Goal: Transaction & Acquisition: Purchase product/service

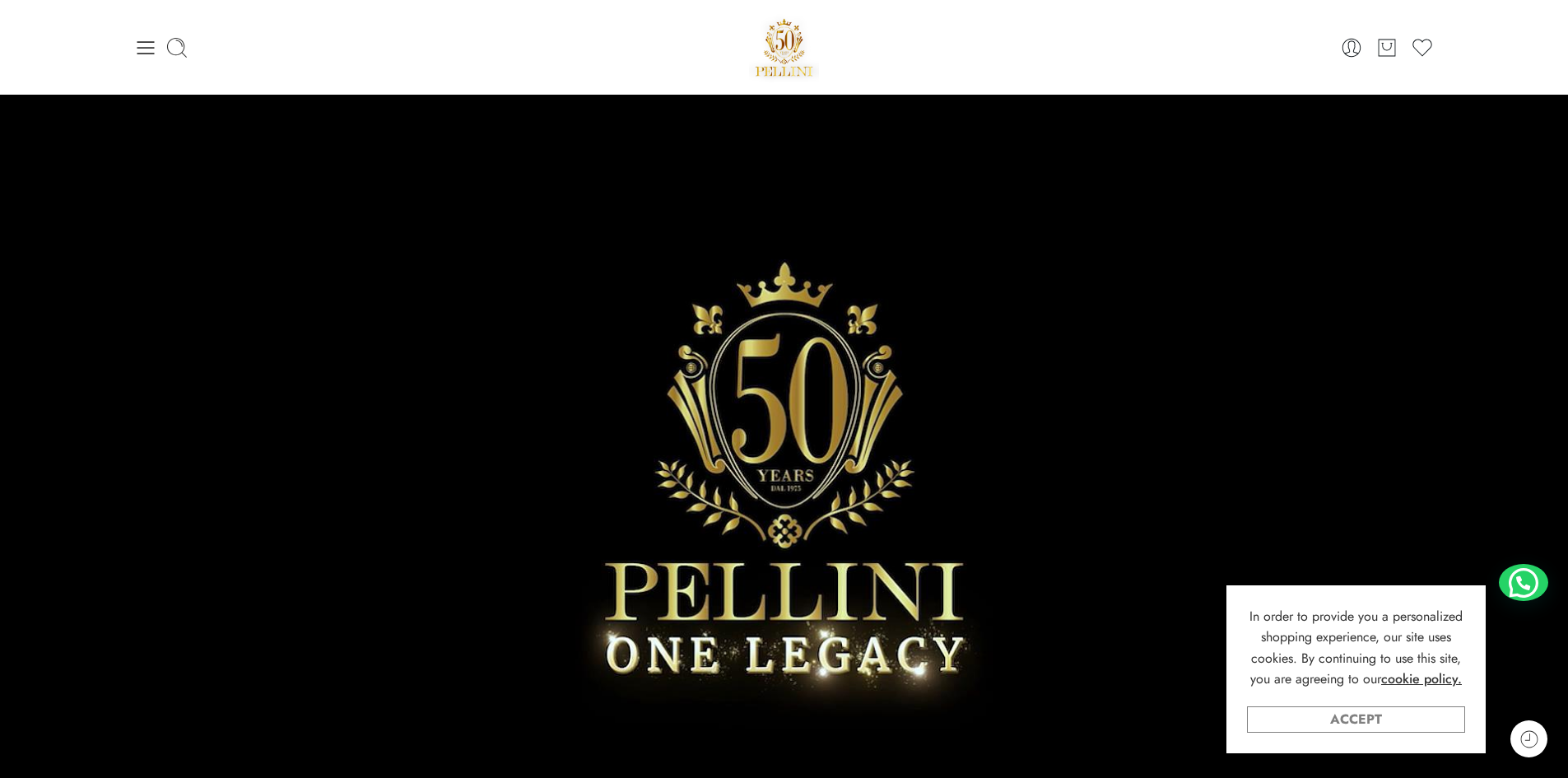
click at [1371, 726] on link "Accept" at bounding box center [1356, 719] width 219 height 26
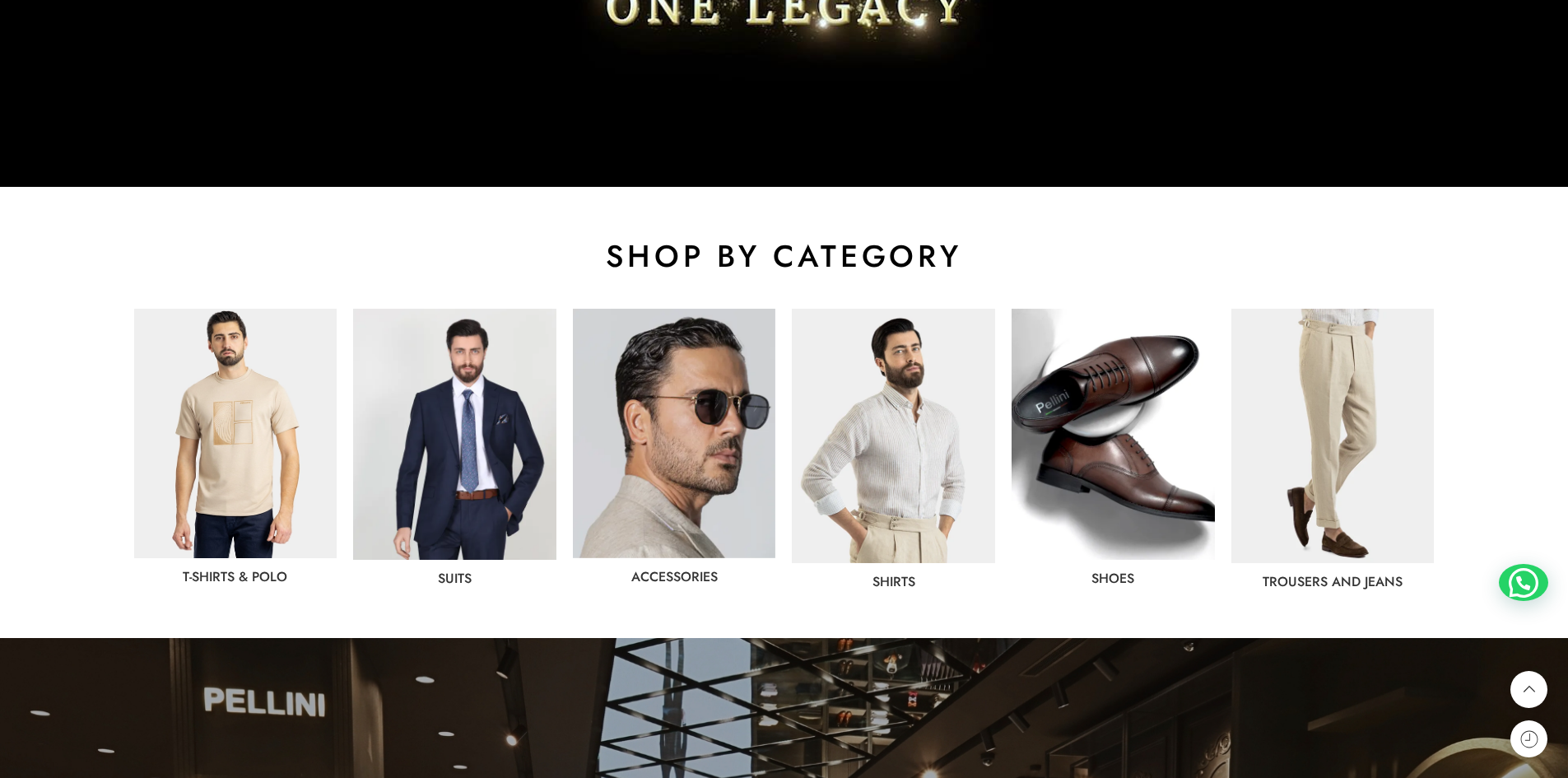
scroll to position [823, 0]
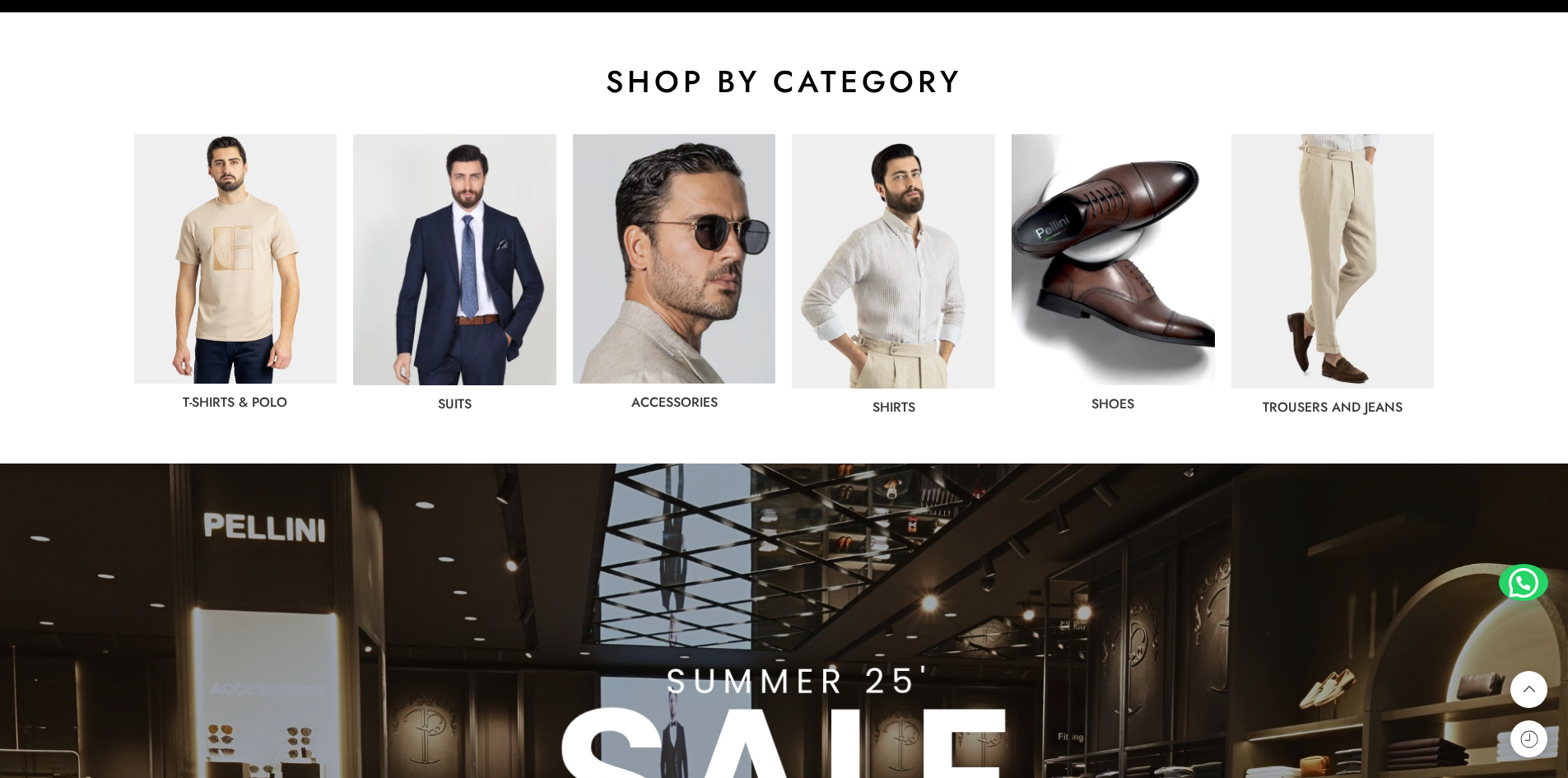
click at [1319, 285] on img at bounding box center [1333, 262] width 203 height 255
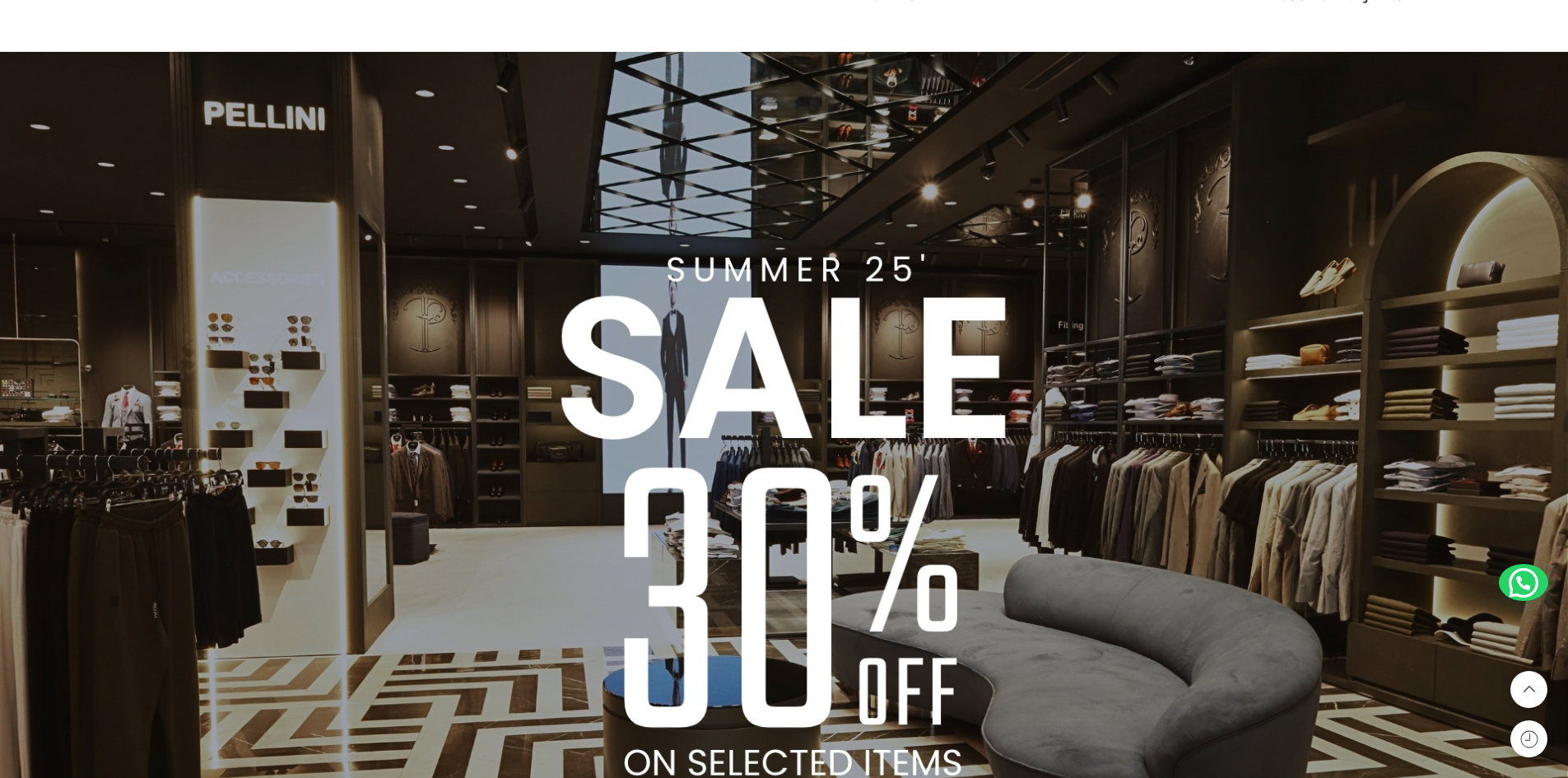
scroll to position [1384, 0]
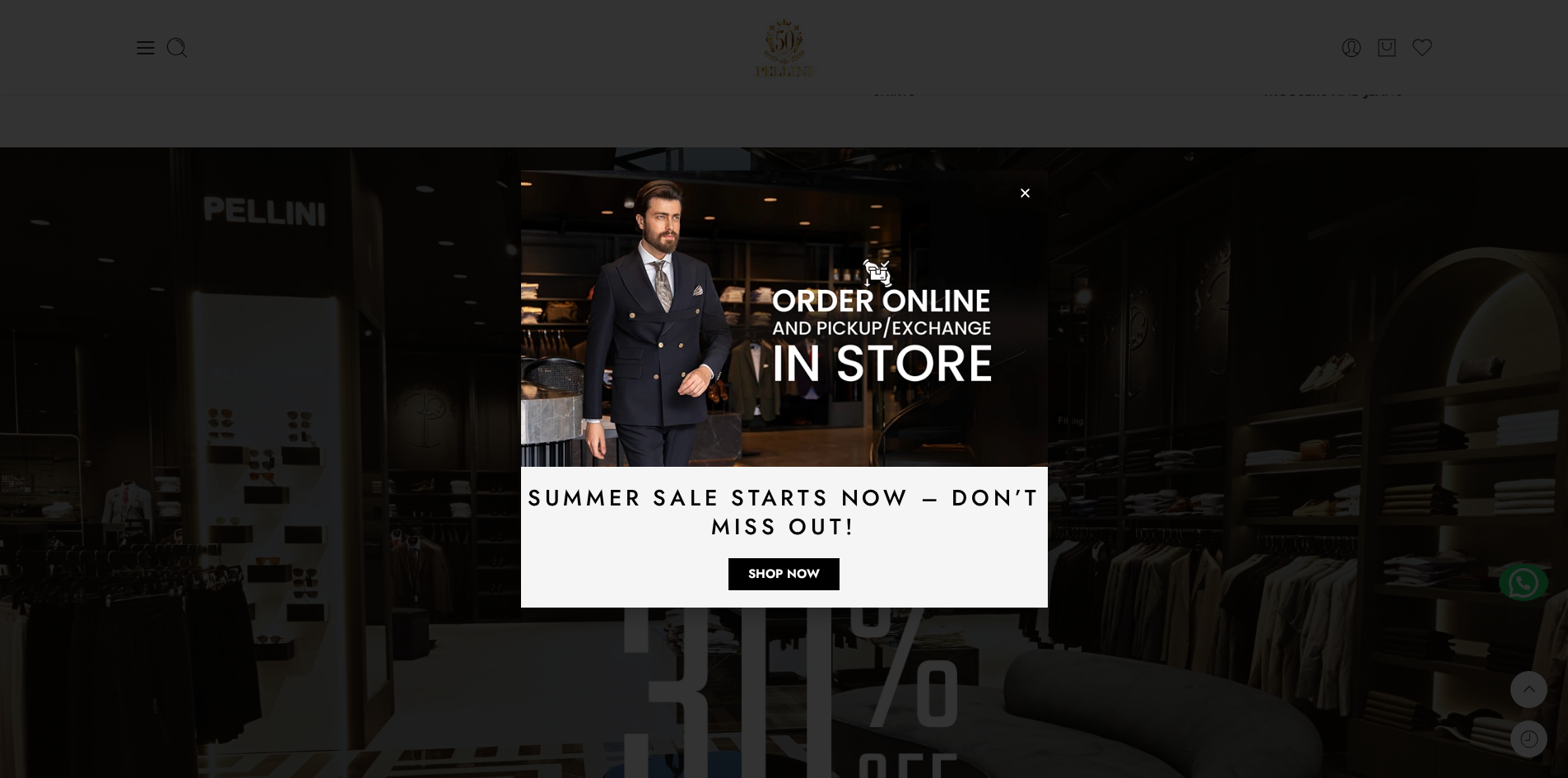
scroll to position [1191, 0]
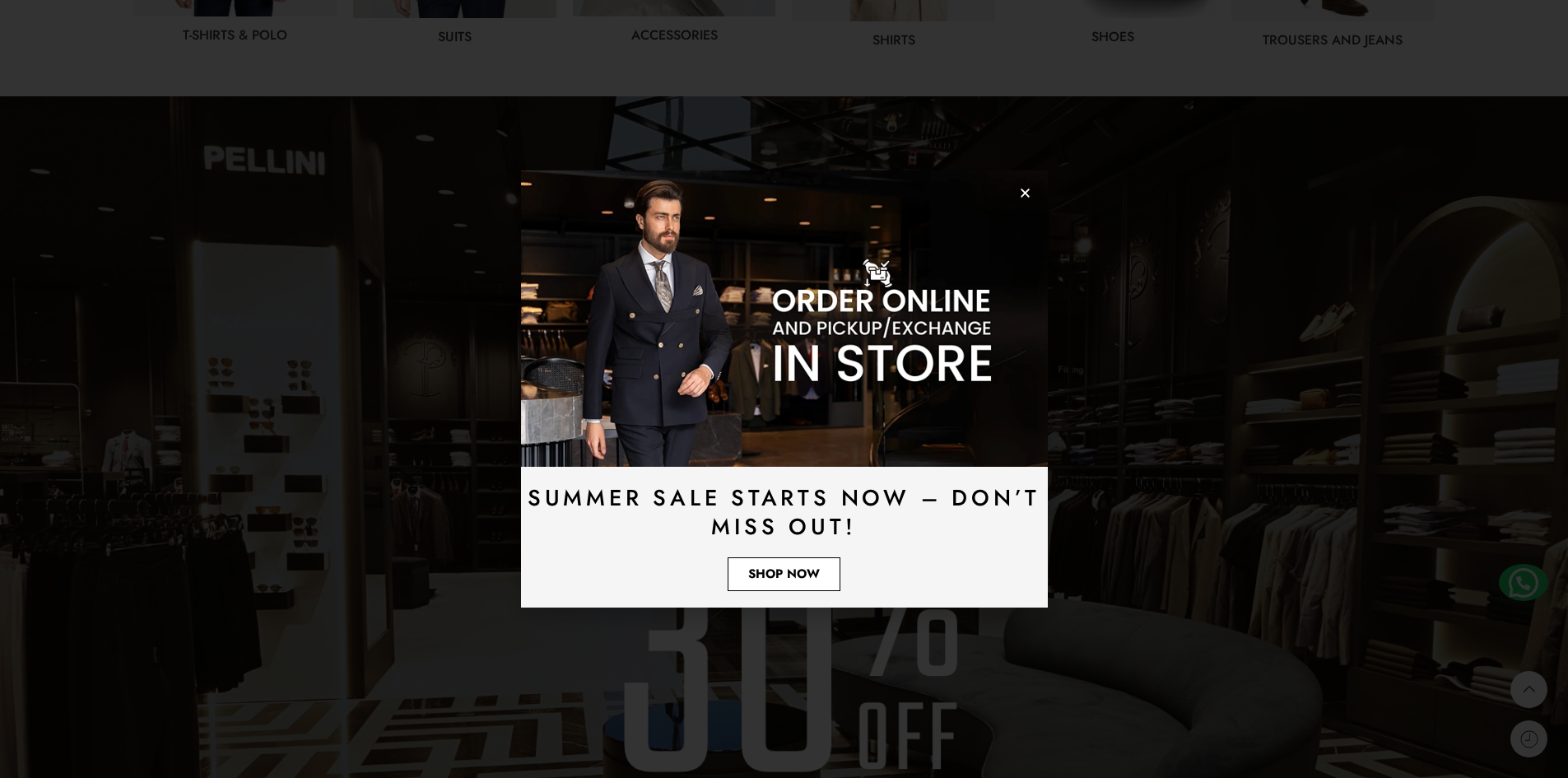
click at [813, 568] on span "Shop Now" at bounding box center [784, 574] width 72 height 13
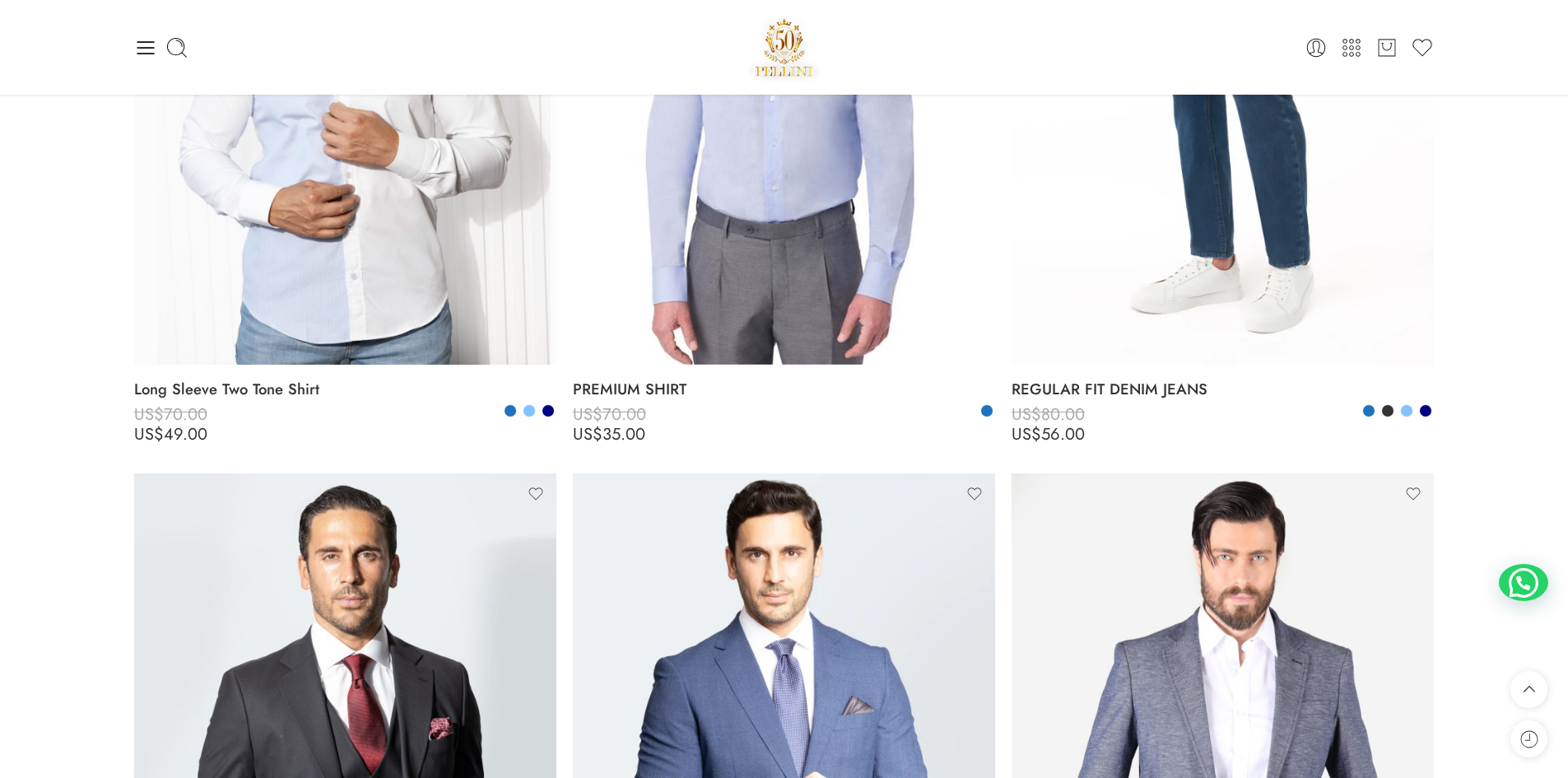
scroll to position [4253, 0]
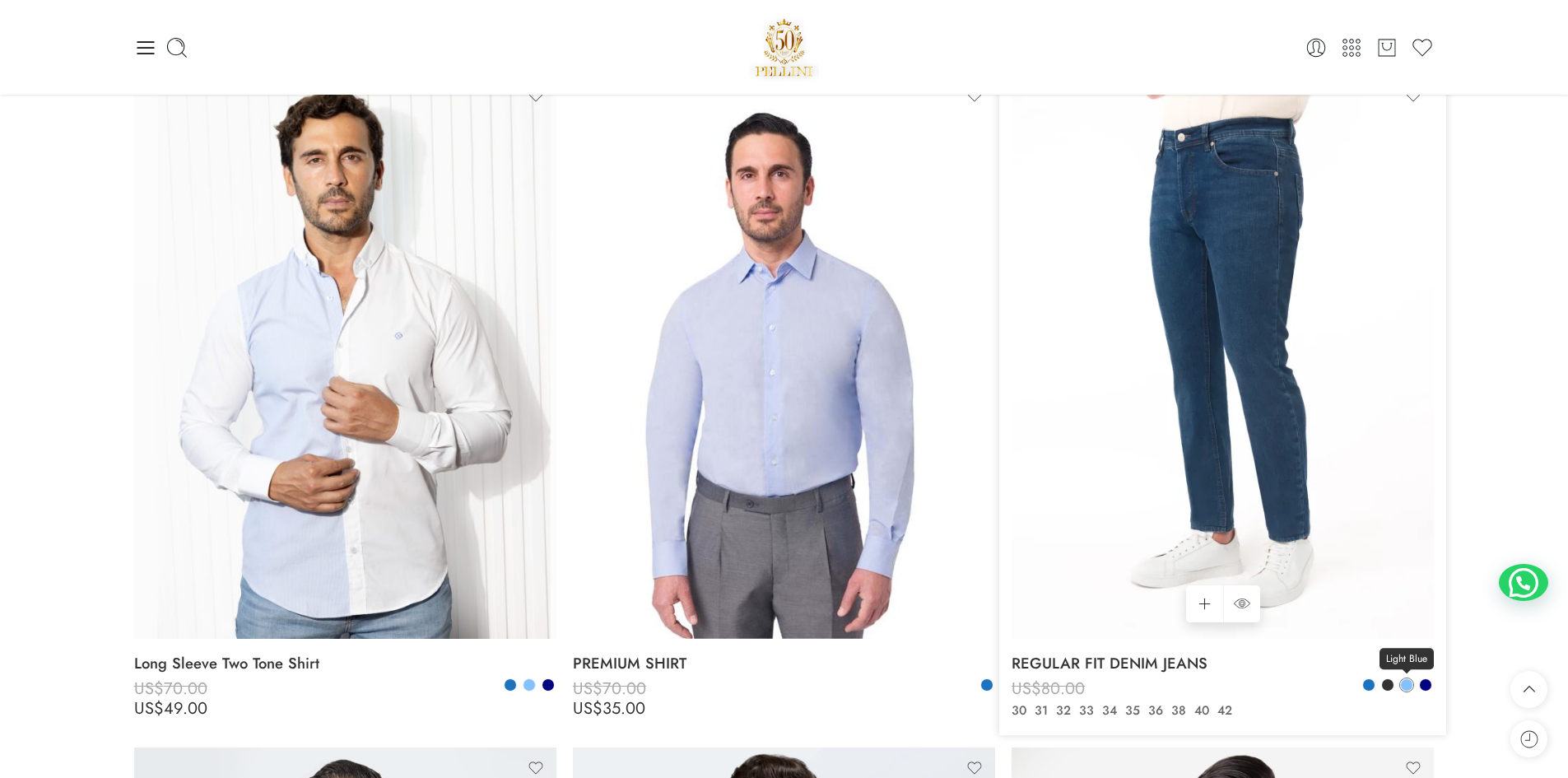
click at [1404, 684] on span at bounding box center [1407, 685] width 12 height 12
click at [1407, 680] on span at bounding box center [1407, 685] width 10 height 10
click at [1427, 687] on span at bounding box center [1426, 685] width 12 height 12
click at [1369, 681] on span at bounding box center [1369, 685] width 12 height 12
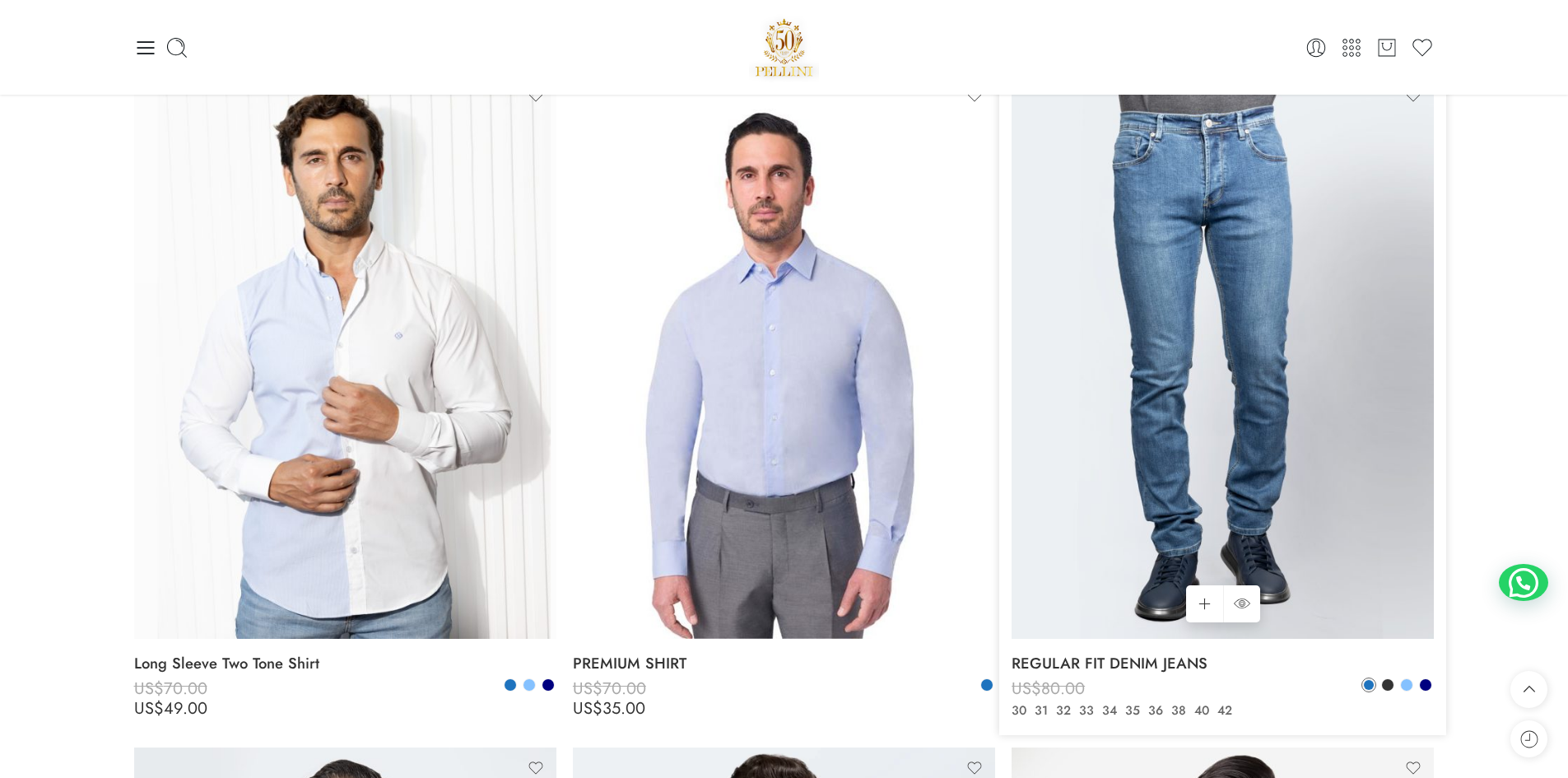
click at [1241, 428] on img at bounding box center [1222, 356] width 422 height 563
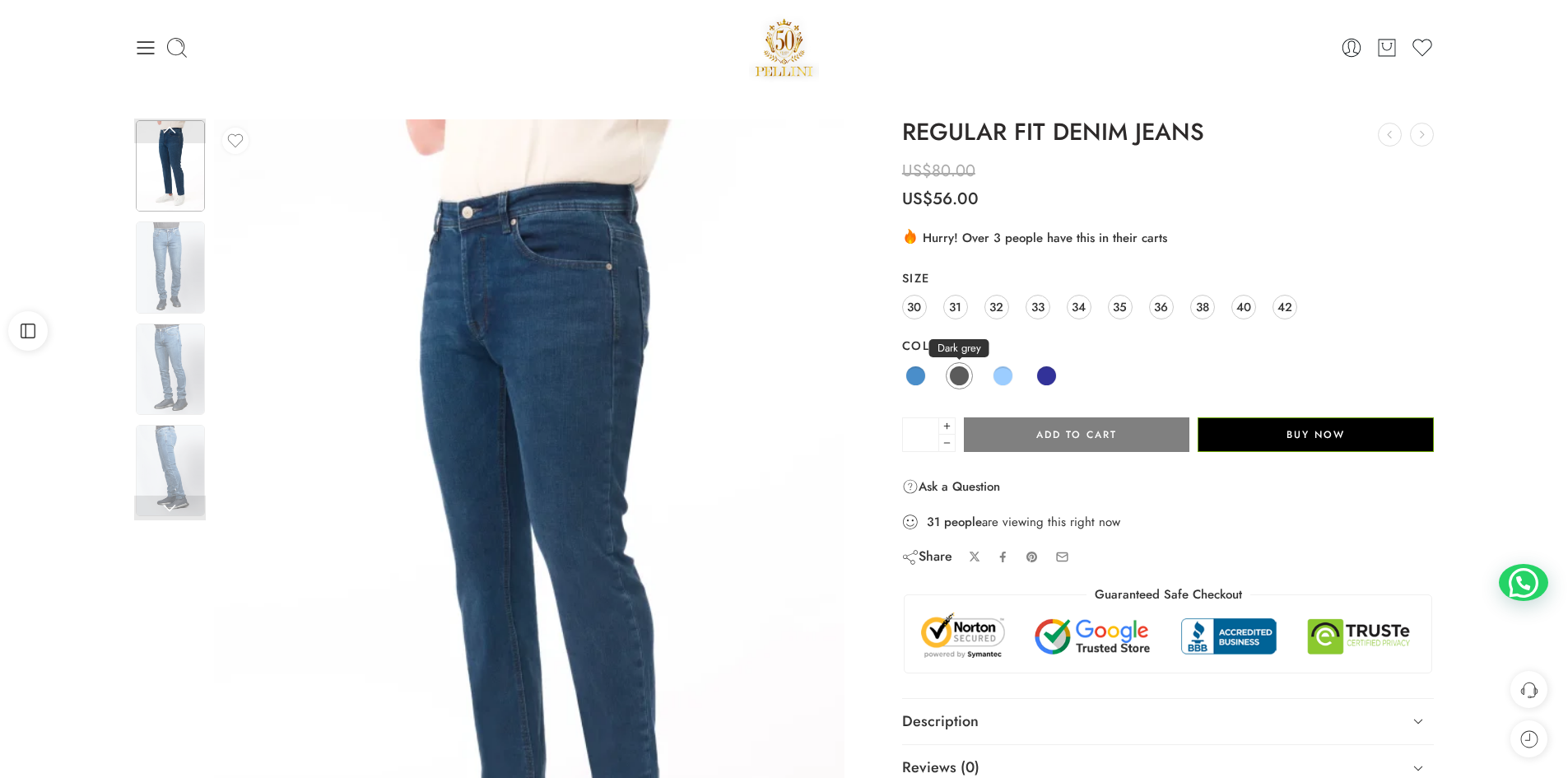
click at [959, 371] on span at bounding box center [959, 375] width 21 height 21
click at [900, 378] on div "REGULAR FIT DENIM JEANS SLIM FIT FORMAL SUIT US$ 450.00 US$ 315.00 LONG SLEEVE …" at bounding box center [1168, 477] width 549 height 716
click at [160, 162] on img at bounding box center [171, 166] width 70 height 91
click at [177, 241] on img at bounding box center [171, 267] width 70 height 91
click at [169, 513] on link at bounding box center [170, 508] width 72 height 24
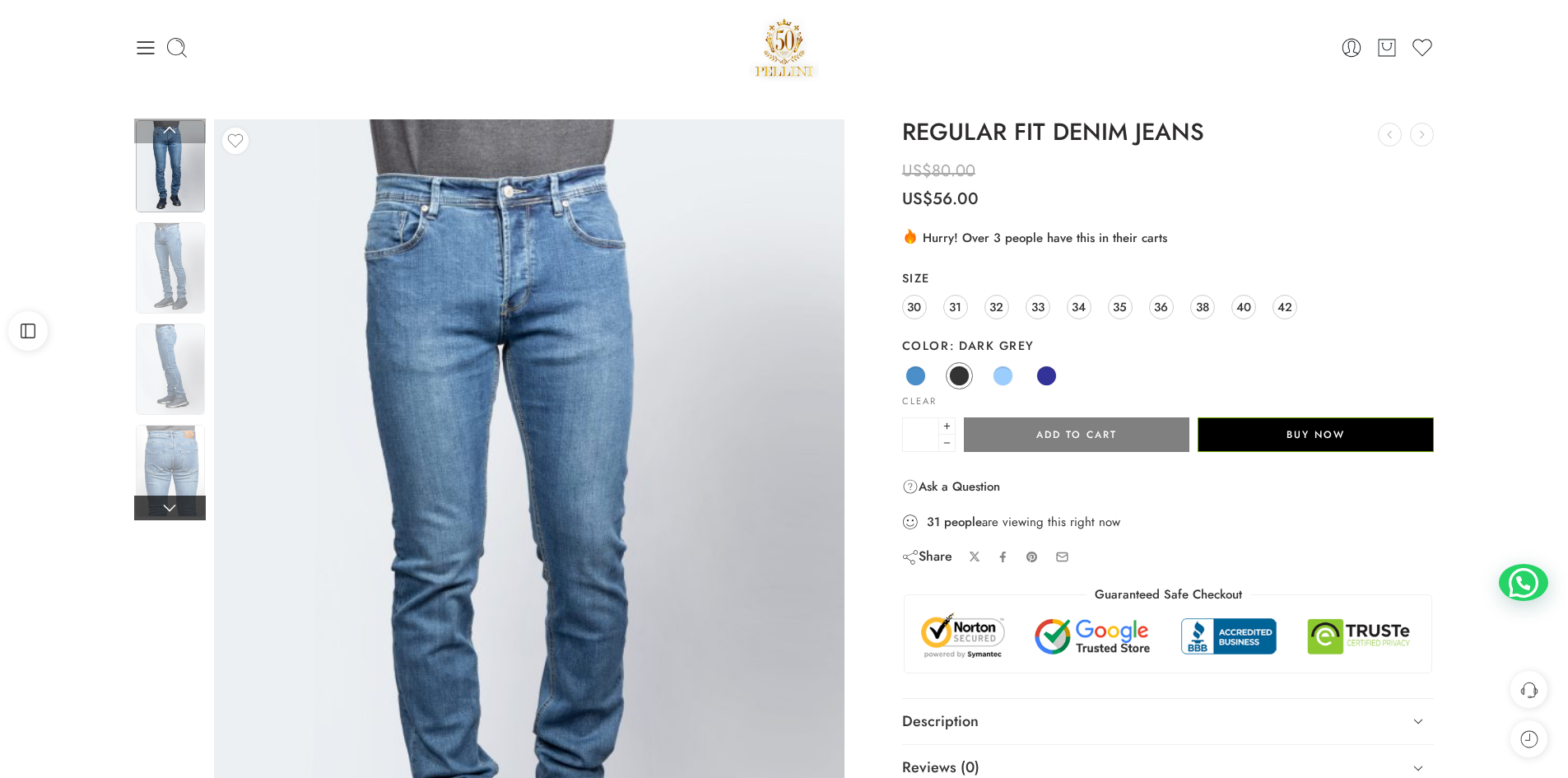
click at [168, 513] on link at bounding box center [170, 508] width 72 height 24
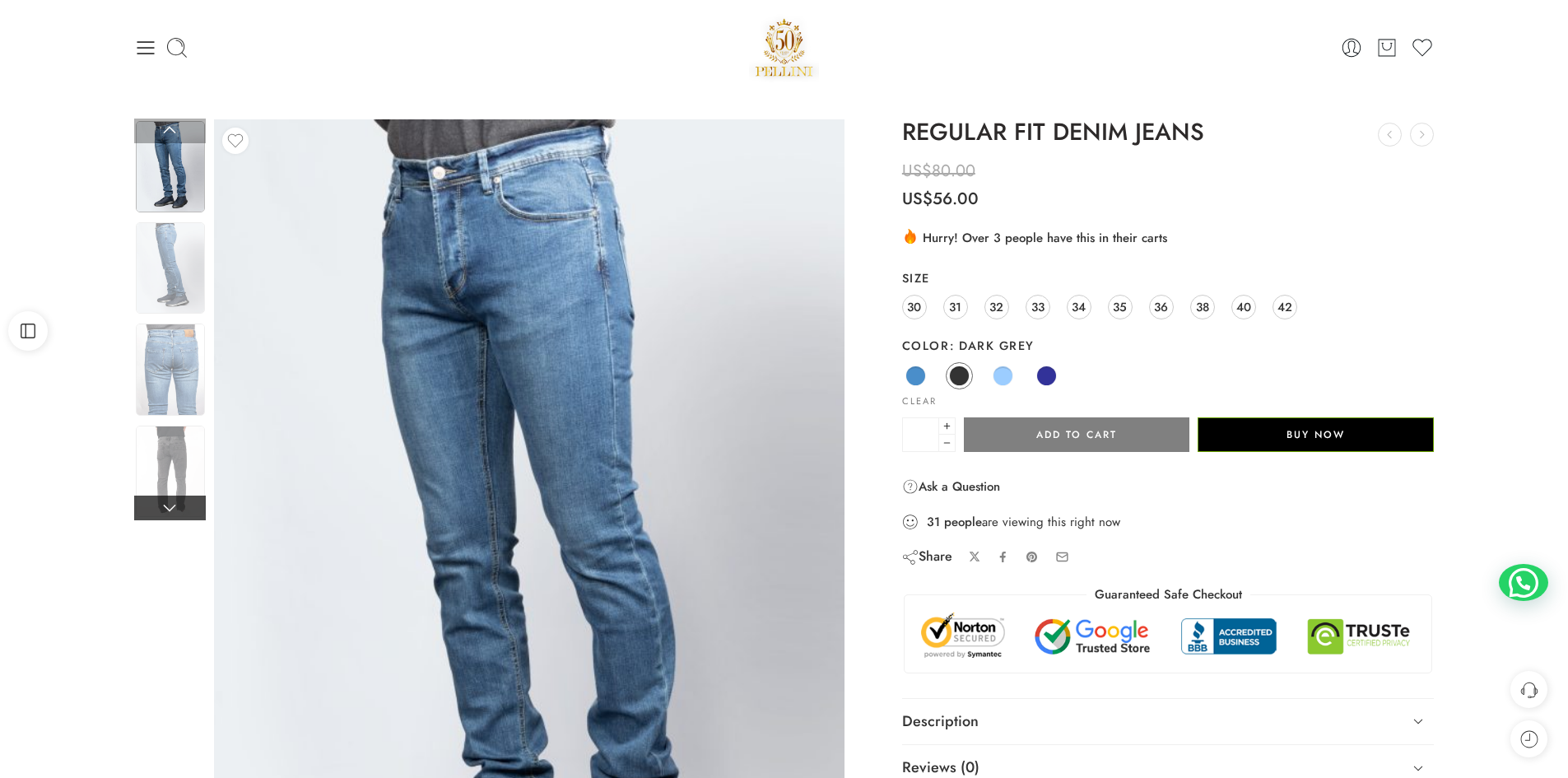
click at [168, 513] on link at bounding box center [170, 508] width 72 height 24
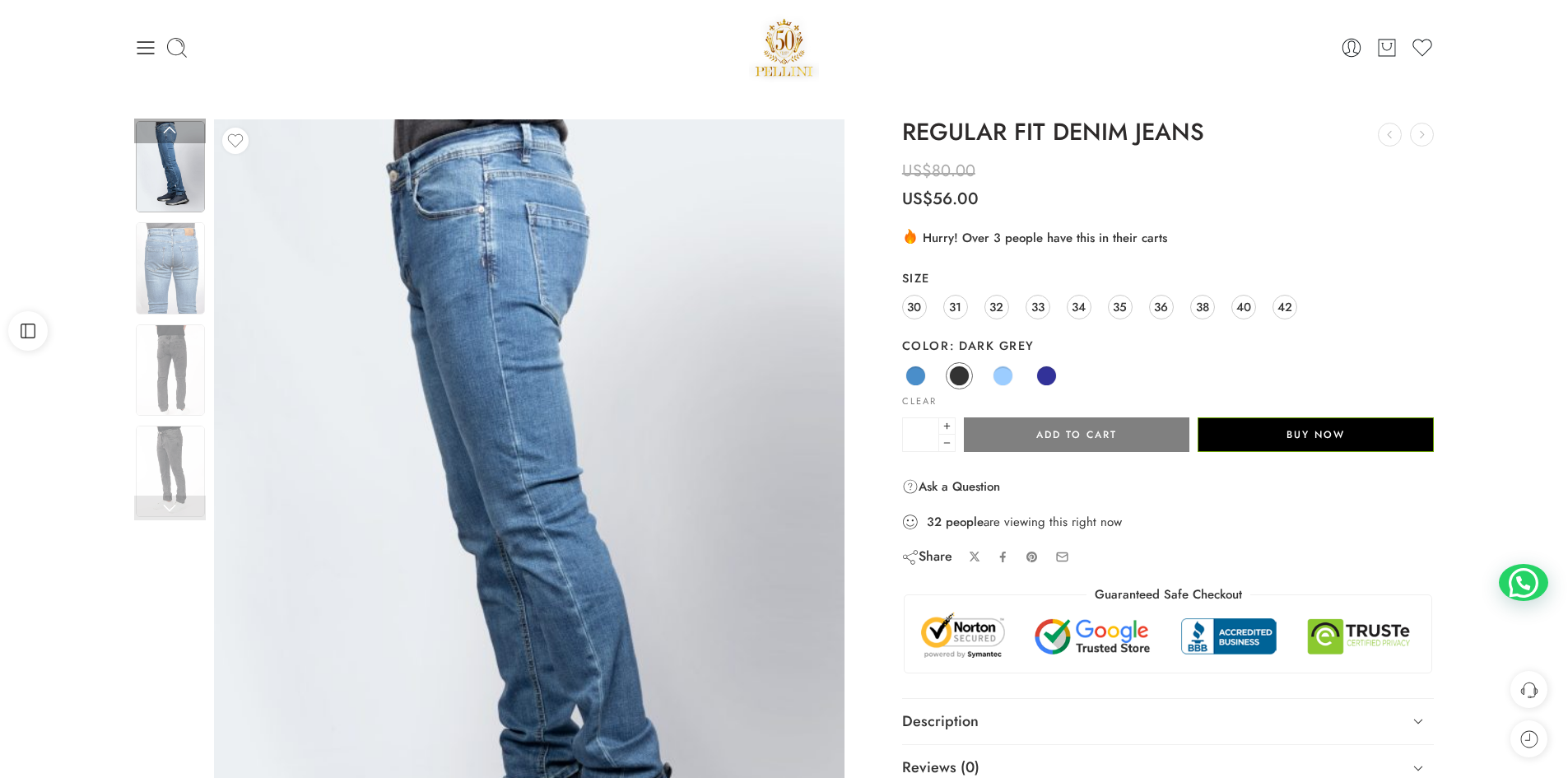
click at [168, 513] on link at bounding box center [170, 508] width 72 height 24
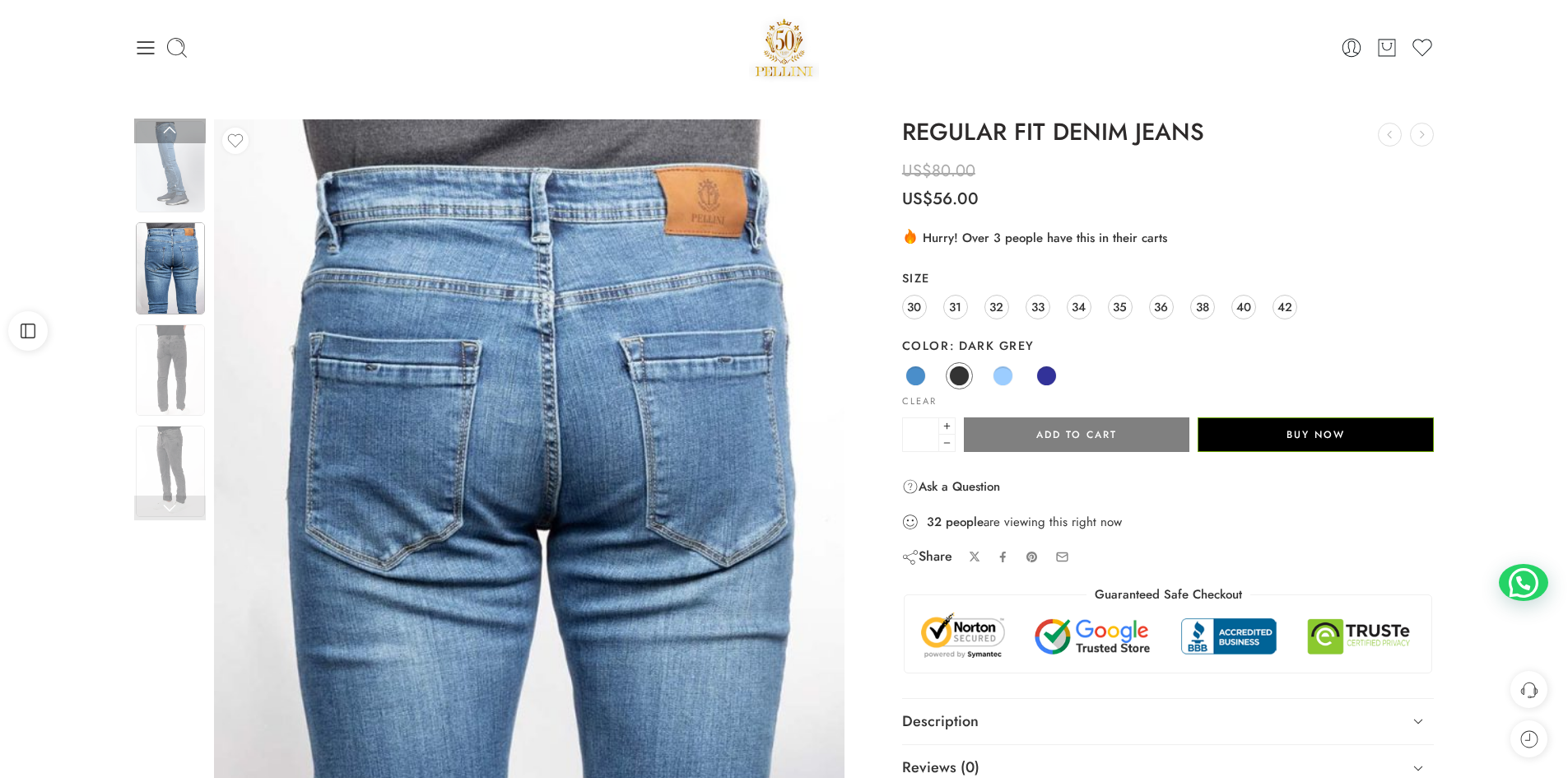
click at [168, 513] on link at bounding box center [170, 508] width 72 height 24
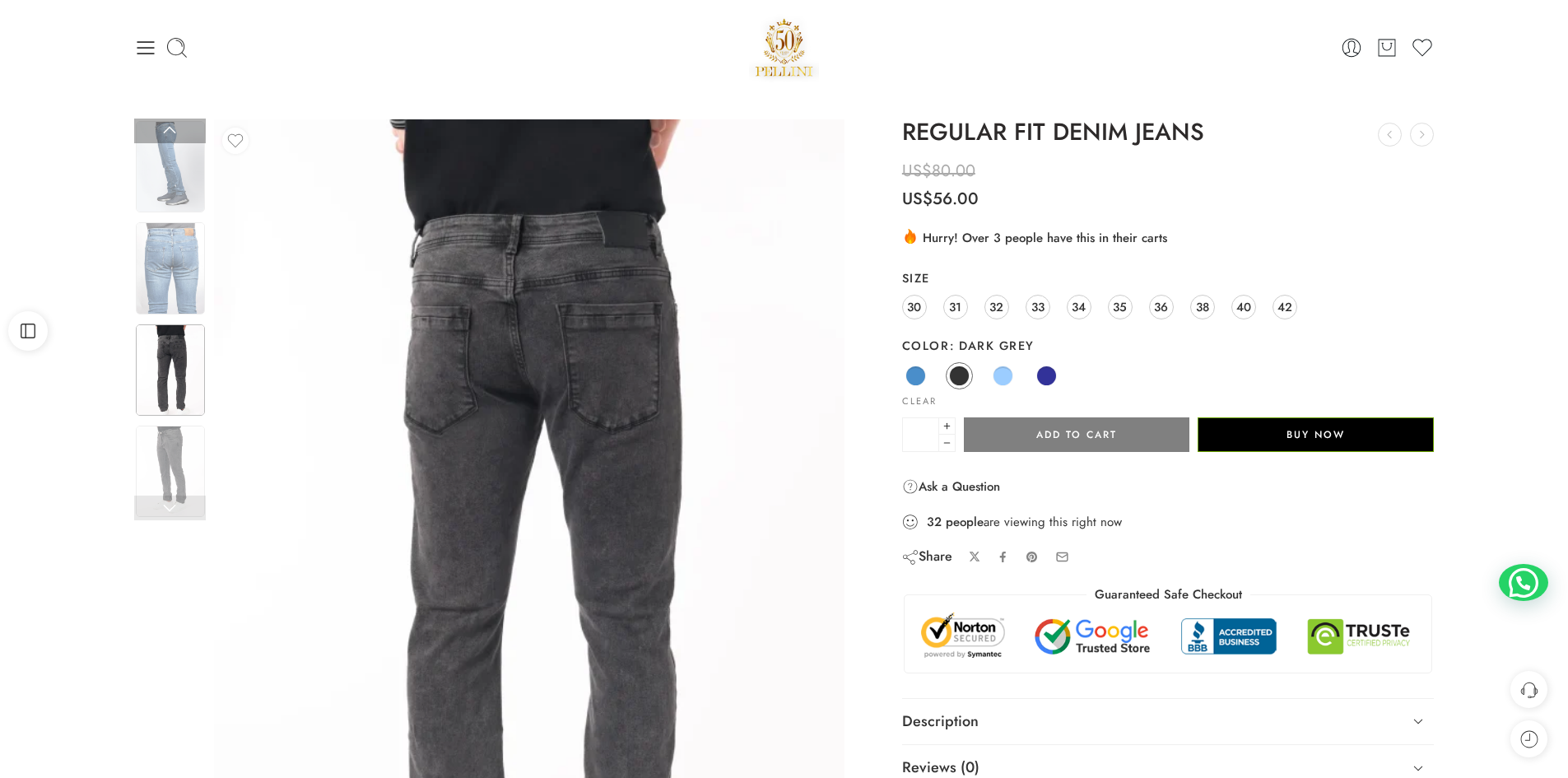
click at [168, 513] on link at bounding box center [170, 508] width 72 height 24
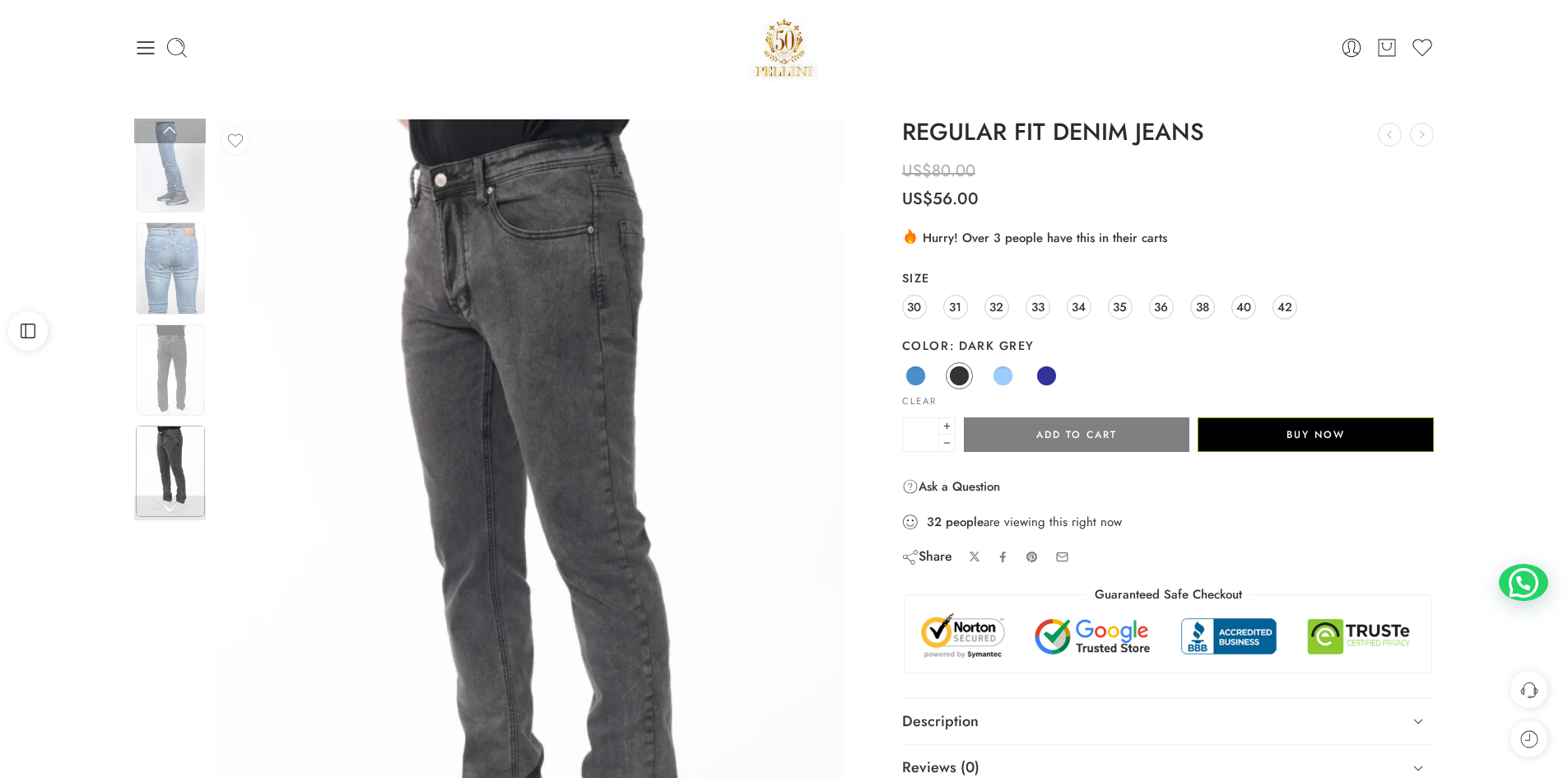
click at [168, 513] on link at bounding box center [170, 508] width 72 height 24
click at [168, 514] on link at bounding box center [170, 508] width 72 height 24
click at [172, 510] on link at bounding box center [170, 508] width 72 height 24
click at [169, 507] on link at bounding box center [170, 508] width 72 height 24
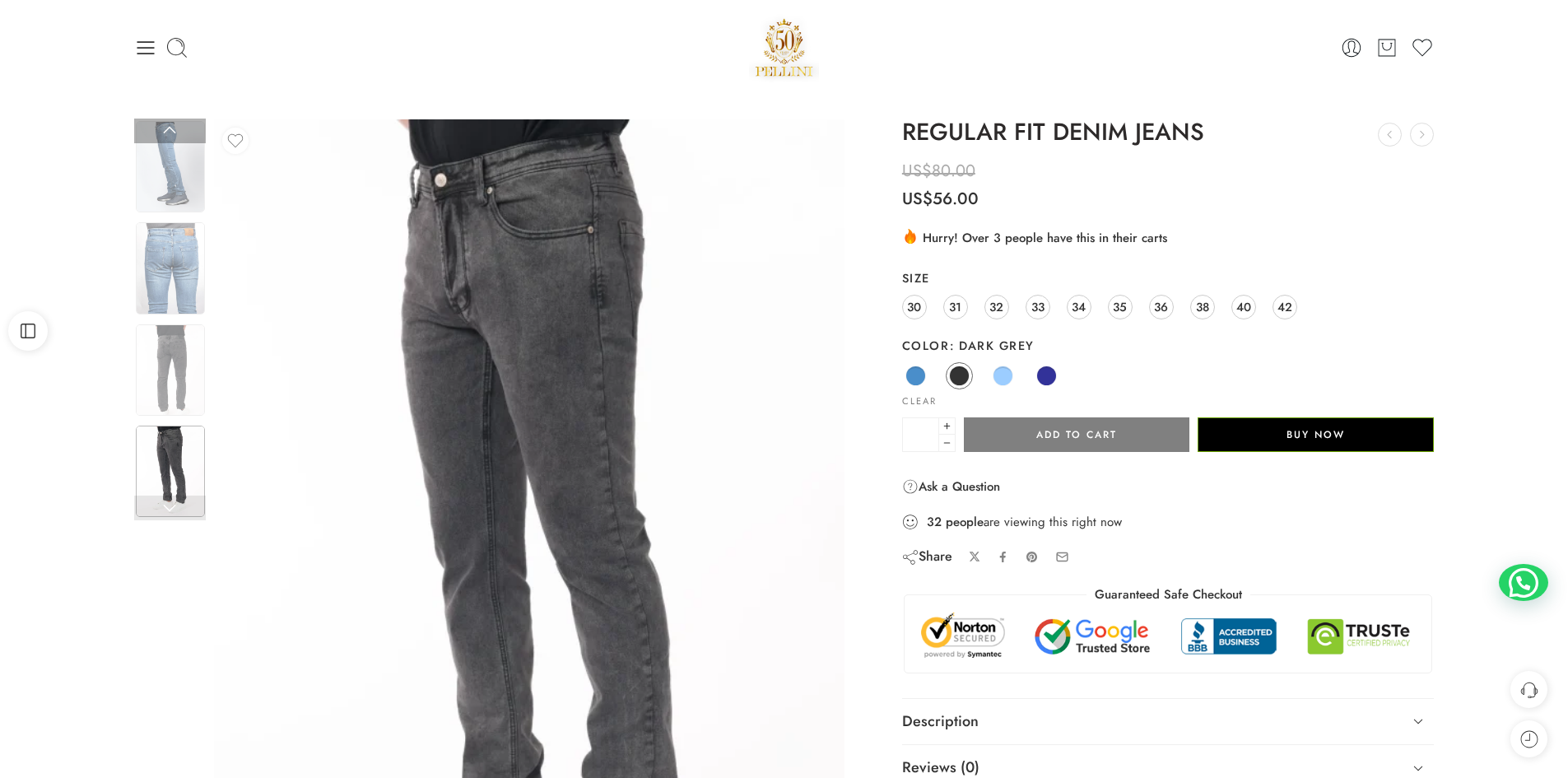
click at [169, 507] on link at bounding box center [170, 508] width 72 height 24
click at [172, 125] on link at bounding box center [170, 130] width 72 height 24
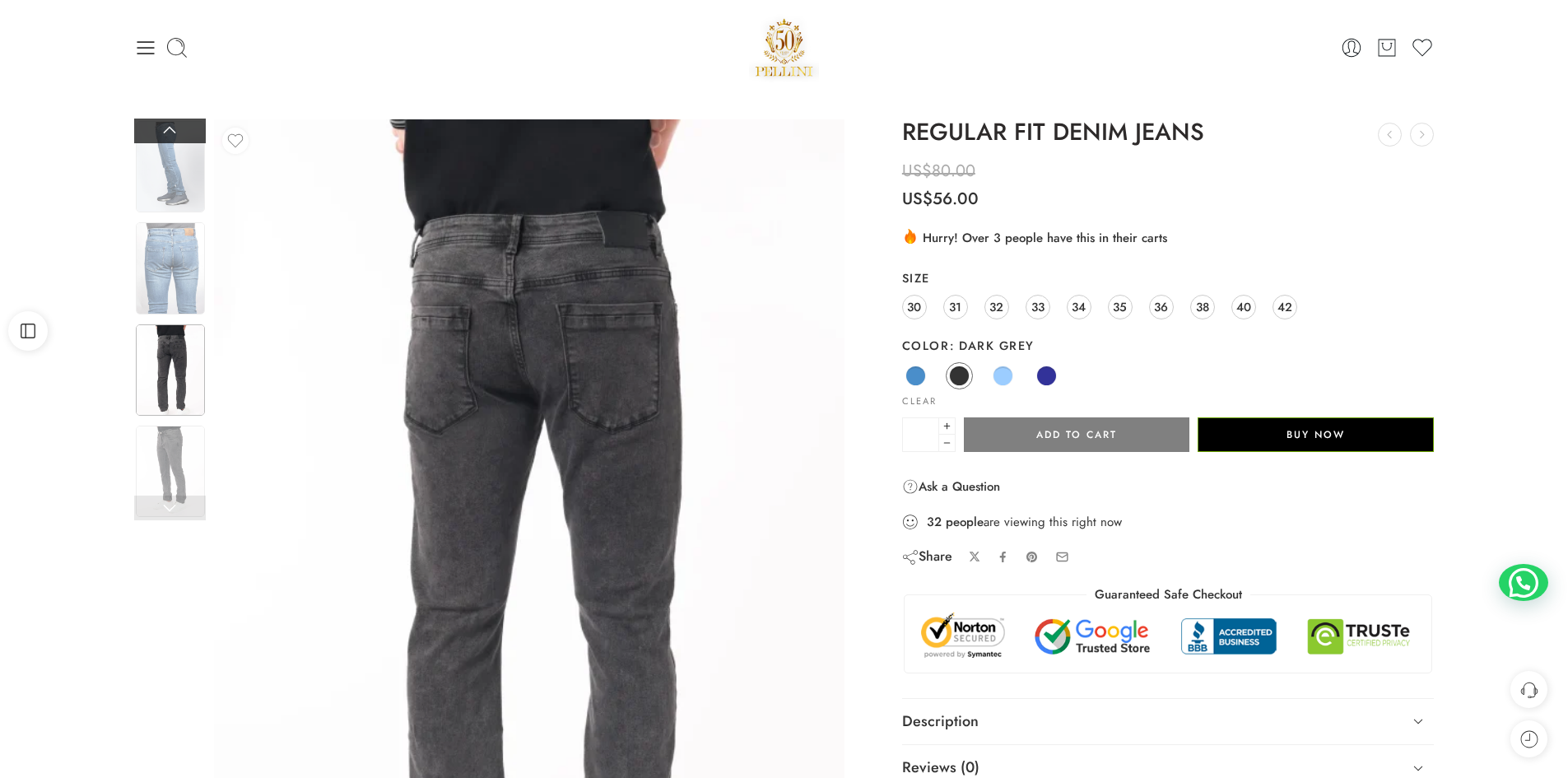
click at [172, 125] on link at bounding box center [170, 130] width 72 height 24
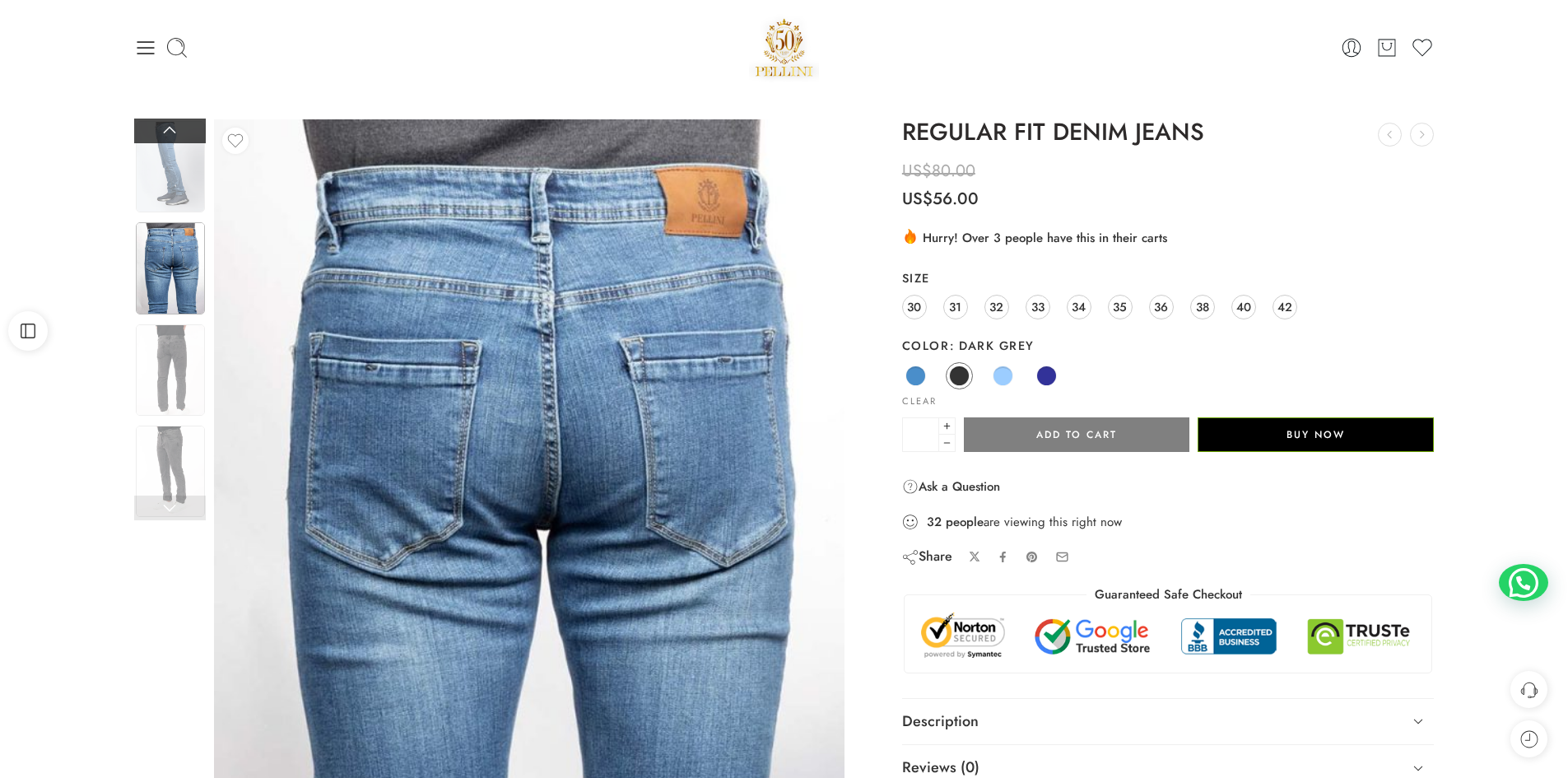
click at [172, 125] on link at bounding box center [170, 130] width 72 height 24
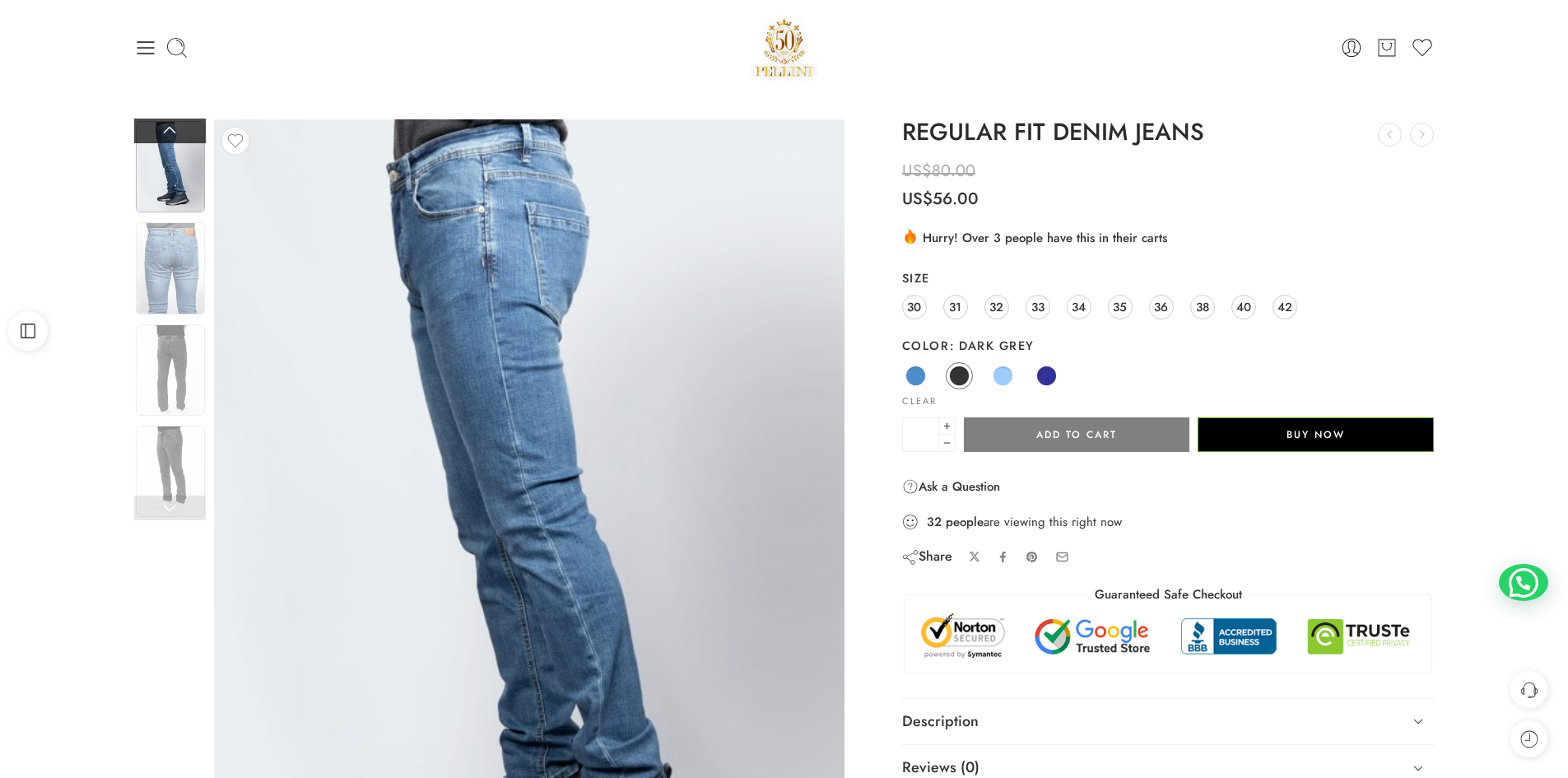
click at [172, 125] on link at bounding box center [170, 130] width 72 height 24
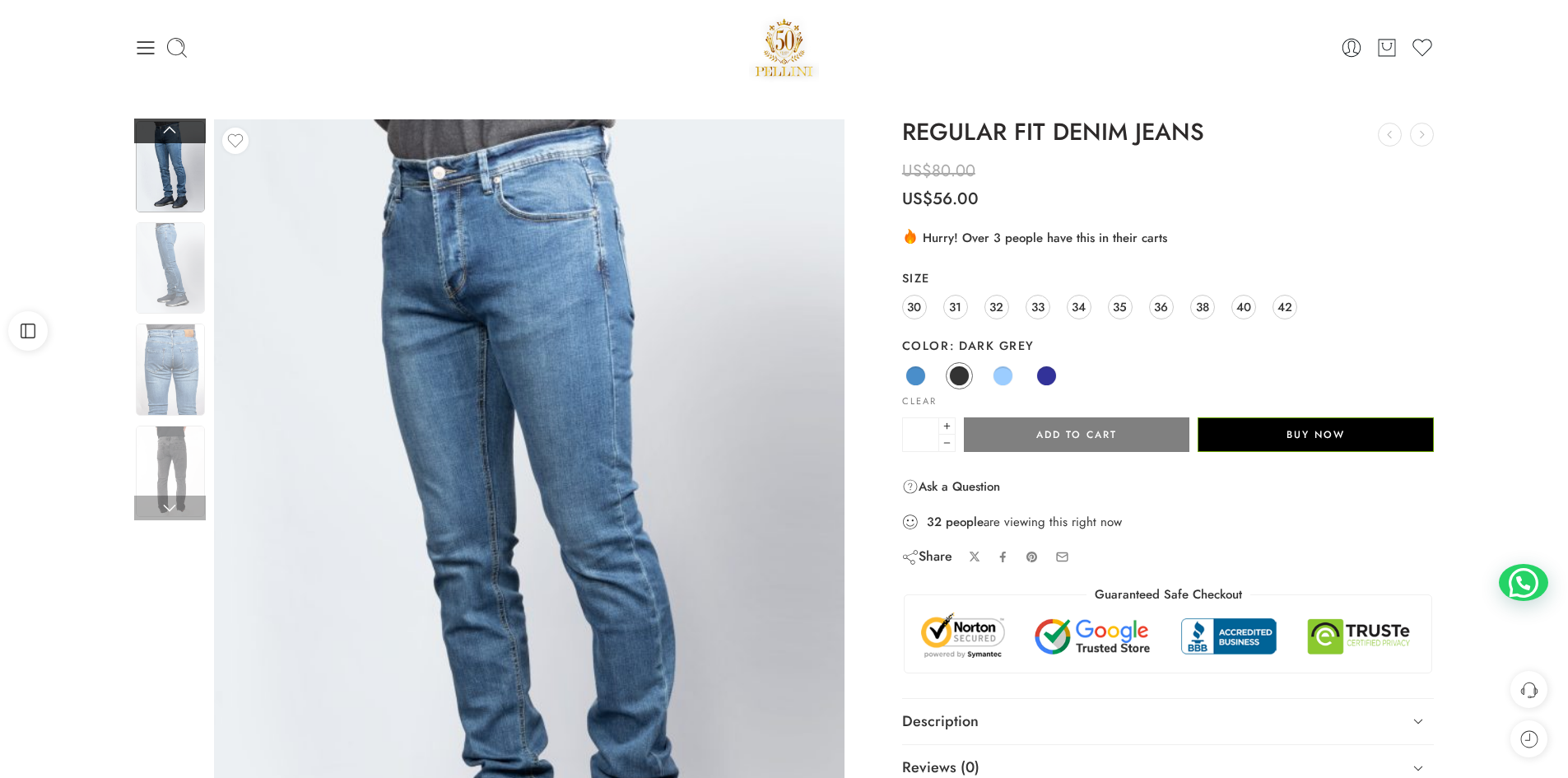
click at [172, 125] on link at bounding box center [170, 130] width 72 height 24
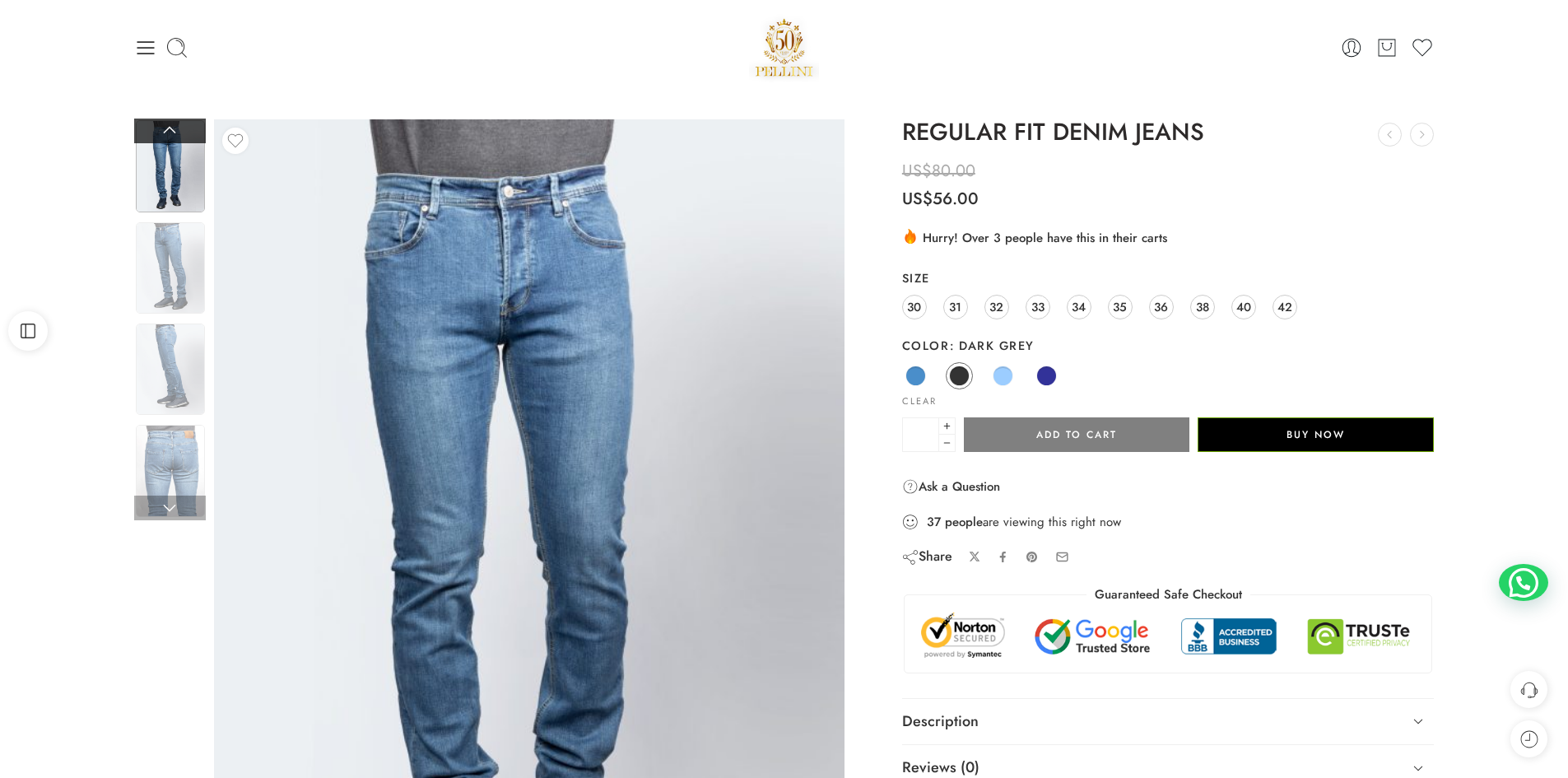
click at [172, 125] on link at bounding box center [170, 130] width 72 height 24
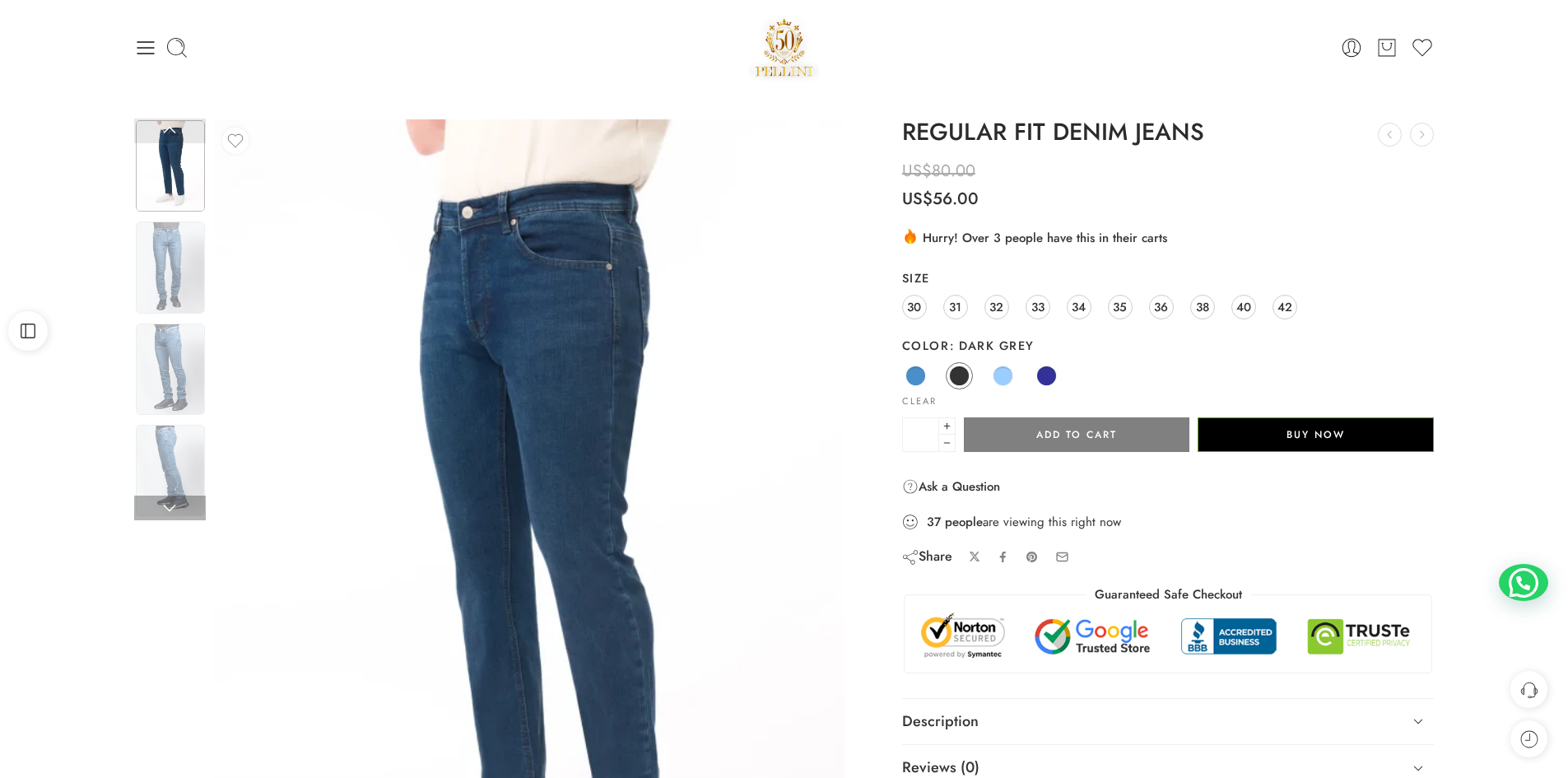
click at [172, 125] on link at bounding box center [170, 130] width 72 height 24
click at [168, 131] on link at bounding box center [170, 130] width 72 height 24
click at [170, 139] on link at bounding box center [170, 130] width 72 height 24
click at [914, 378] on span at bounding box center [915, 375] width 21 height 21
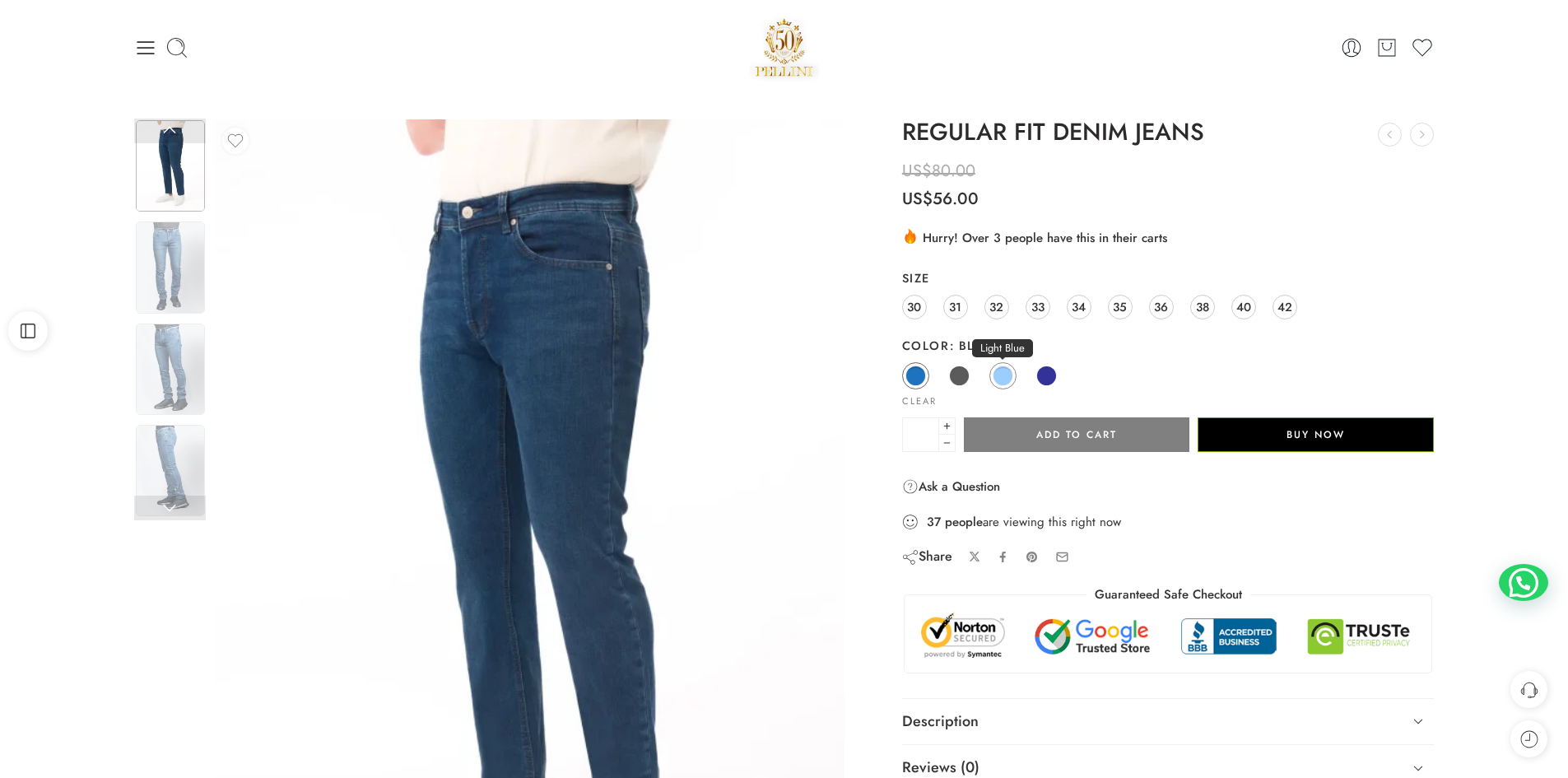
click at [996, 372] on span at bounding box center [1003, 375] width 21 height 21
click at [174, 500] on link at bounding box center [170, 508] width 72 height 24
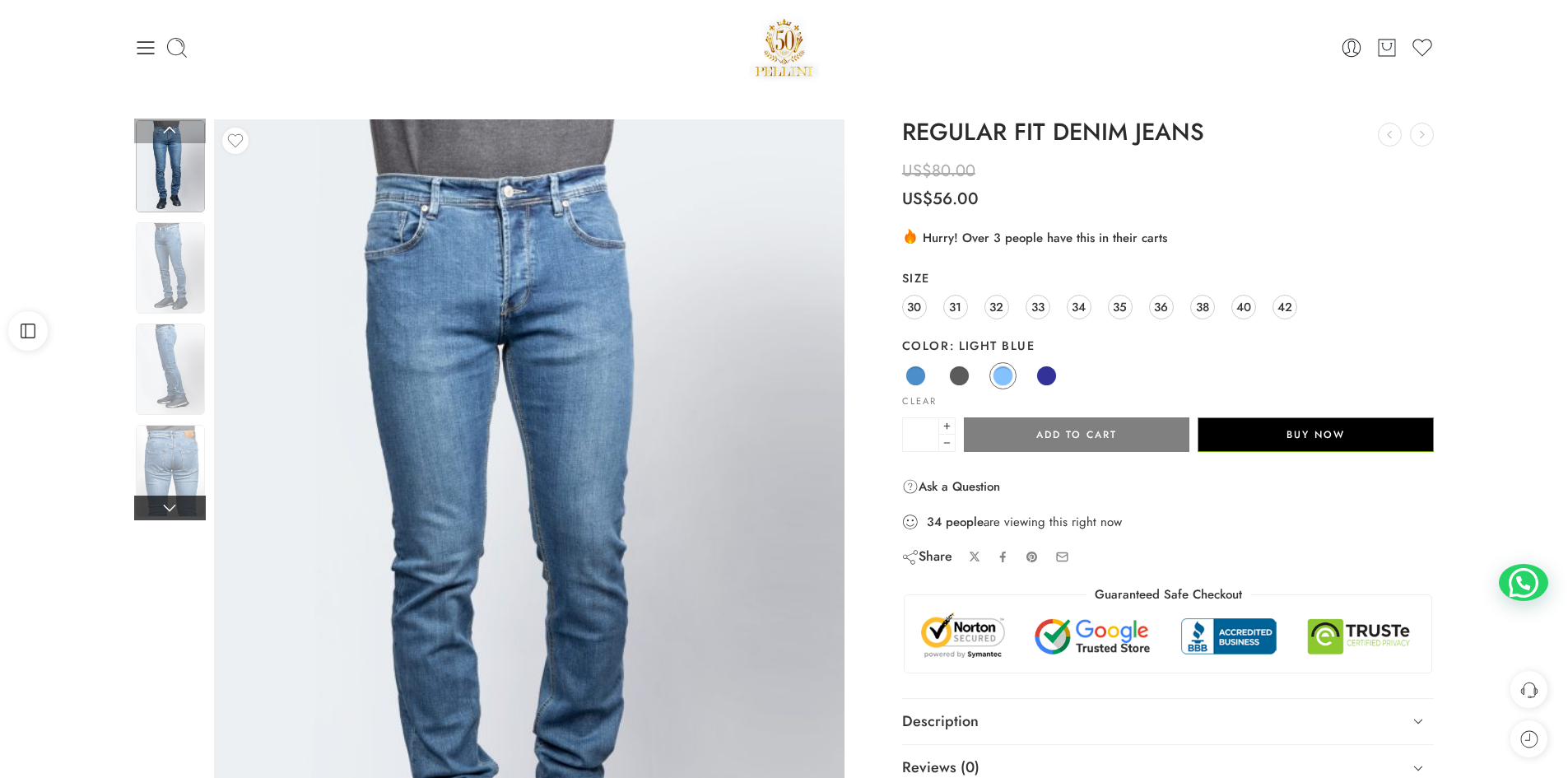
click at [164, 518] on link at bounding box center [170, 508] width 72 height 24
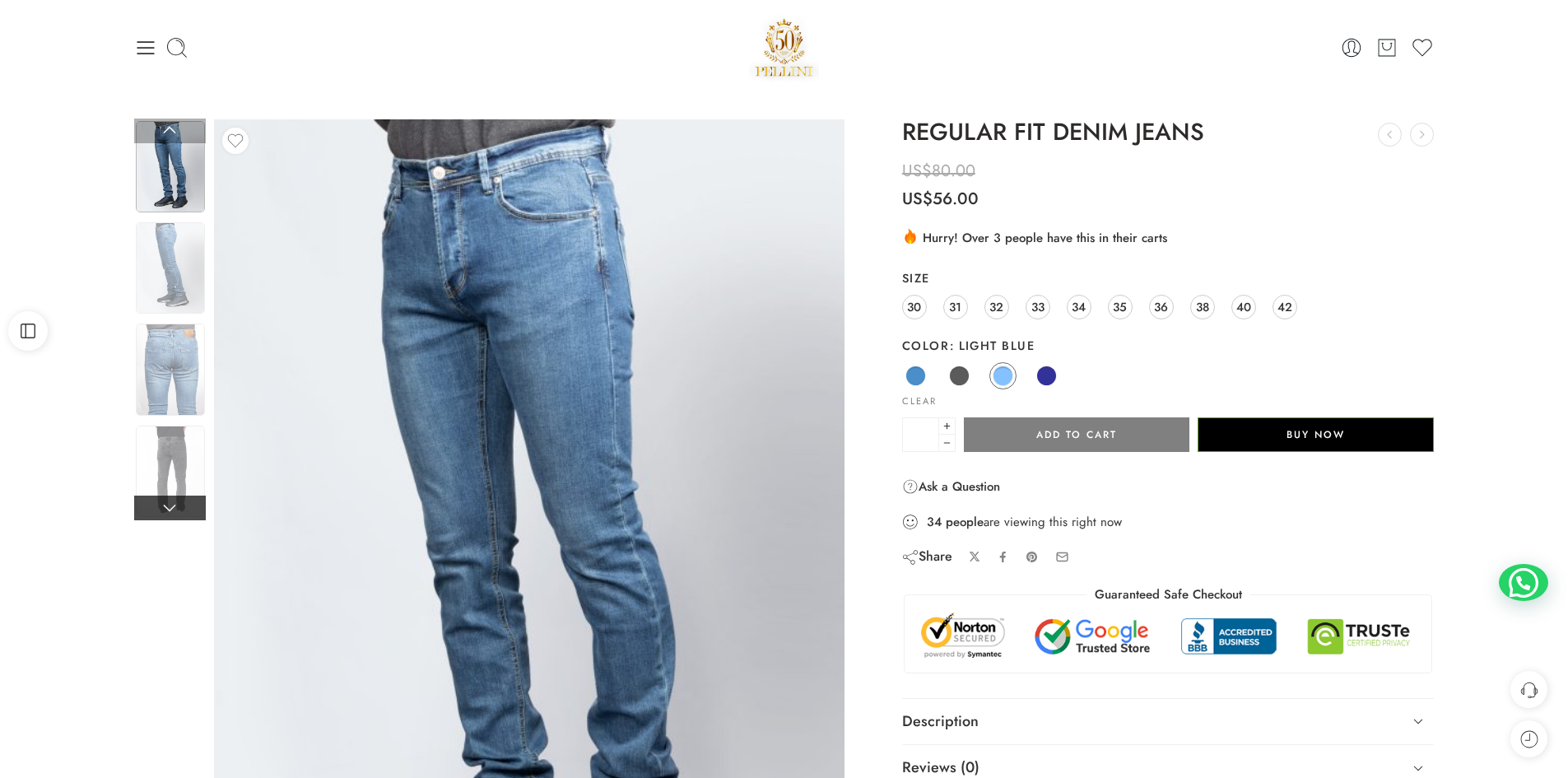
click at [164, 518] on link at bounding box center [170, 508] width 72 height 24
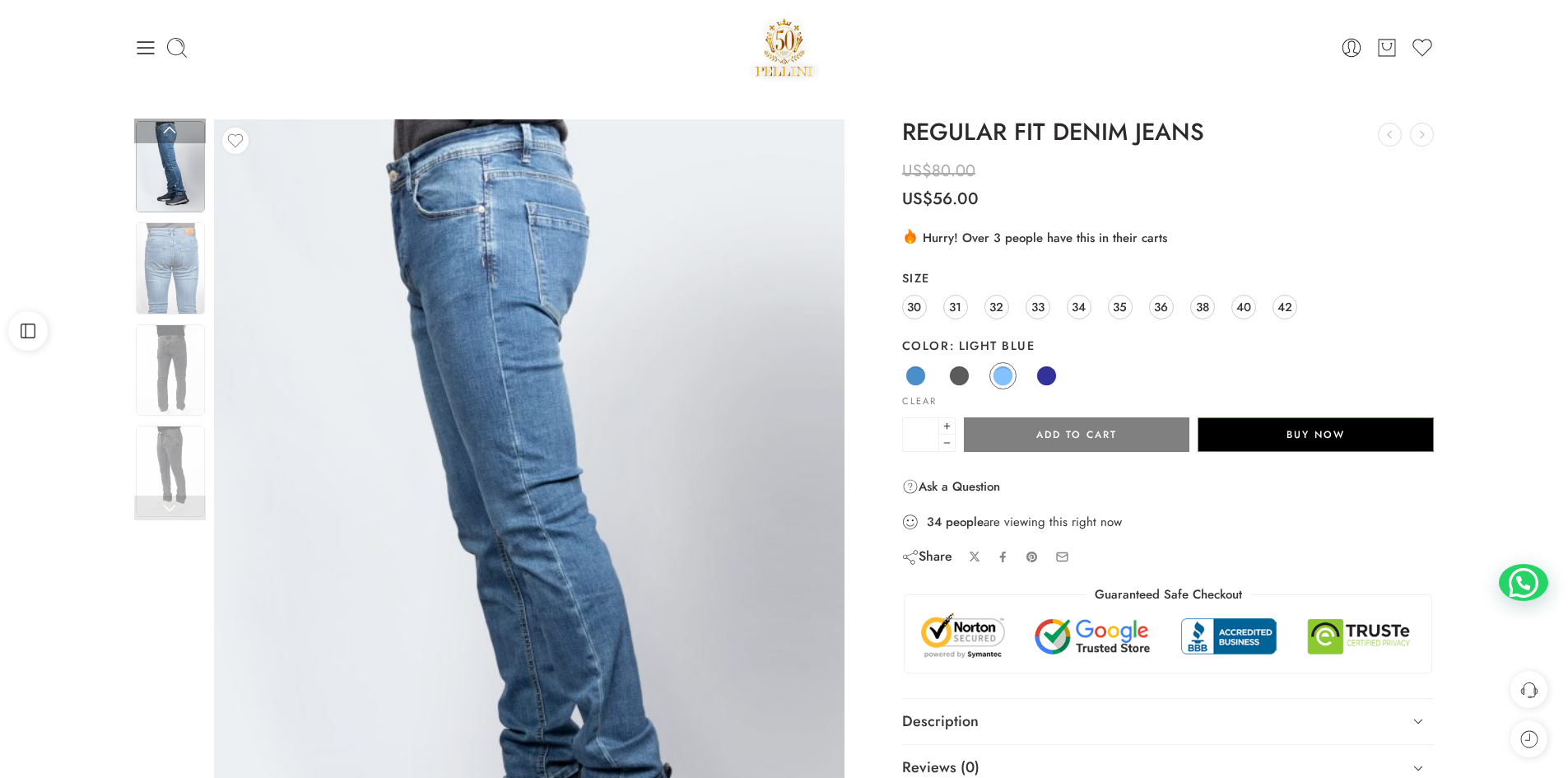
click at [164, 518] on link at bounding box center [170, 508] width 72 height 24
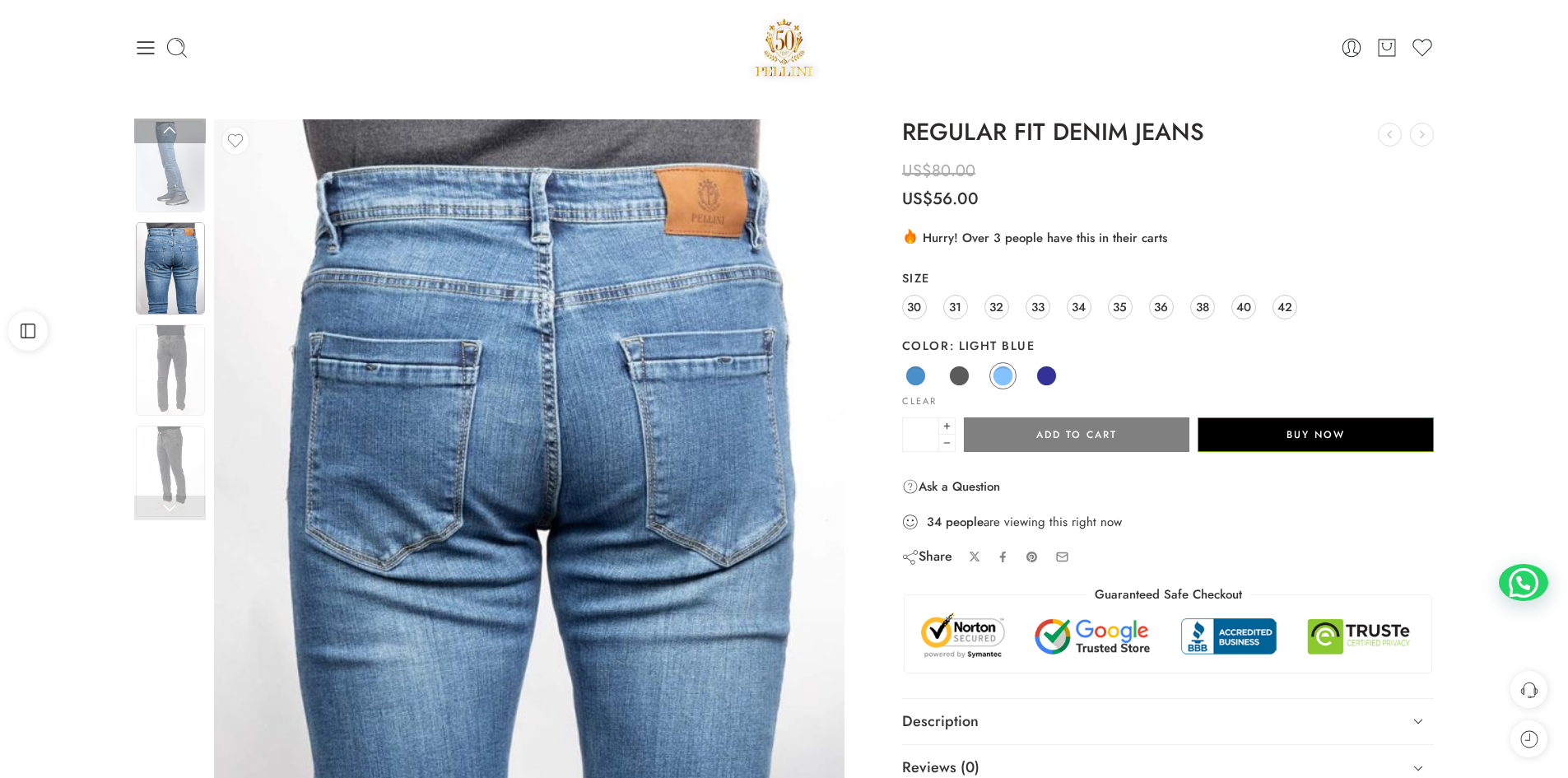
click at [164, 518] on link at bounding box center [170, 508] width 72 height 24
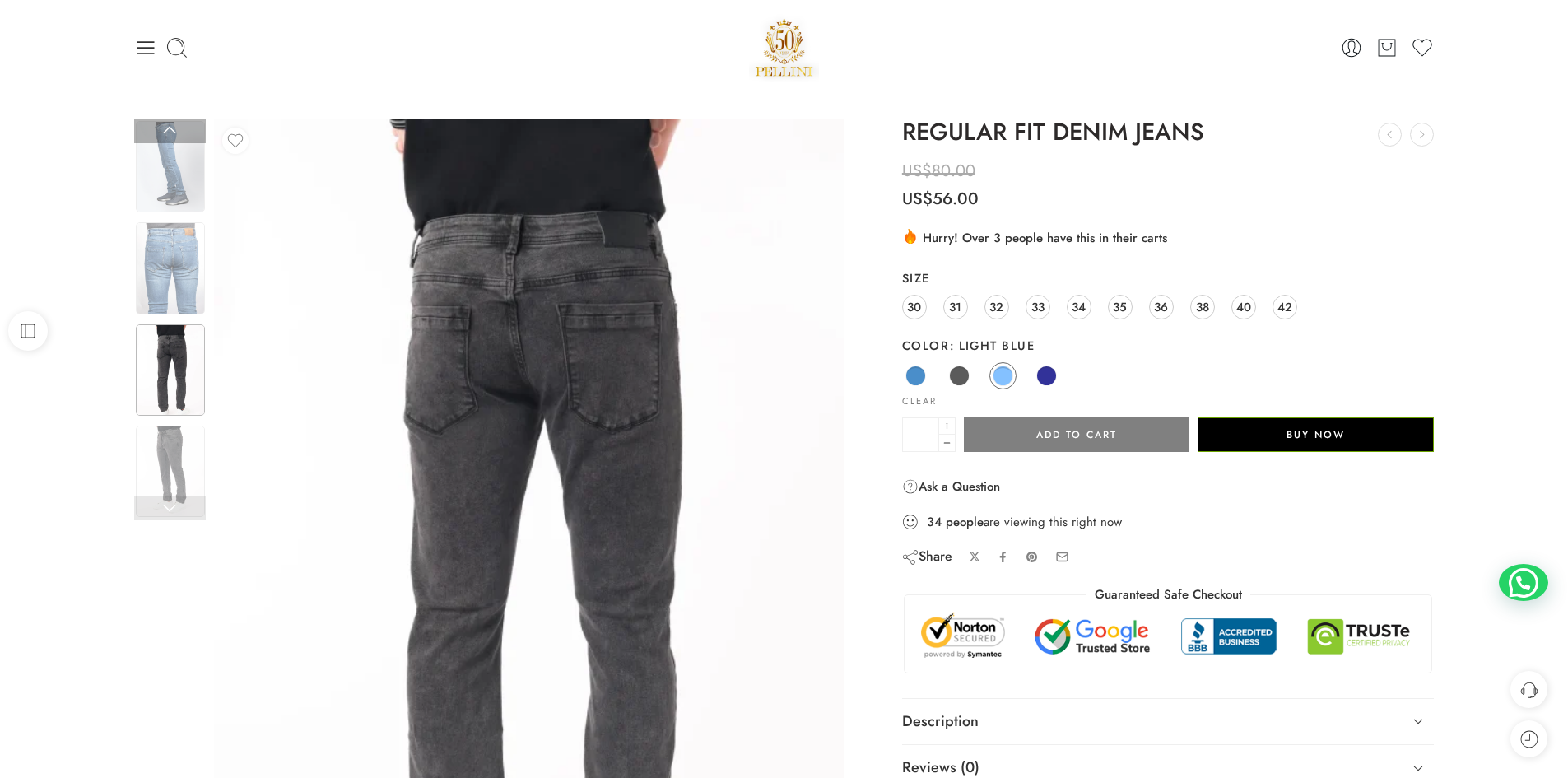
click at [164, 518] on link at bounding box center [170, 508] width 72 height 24
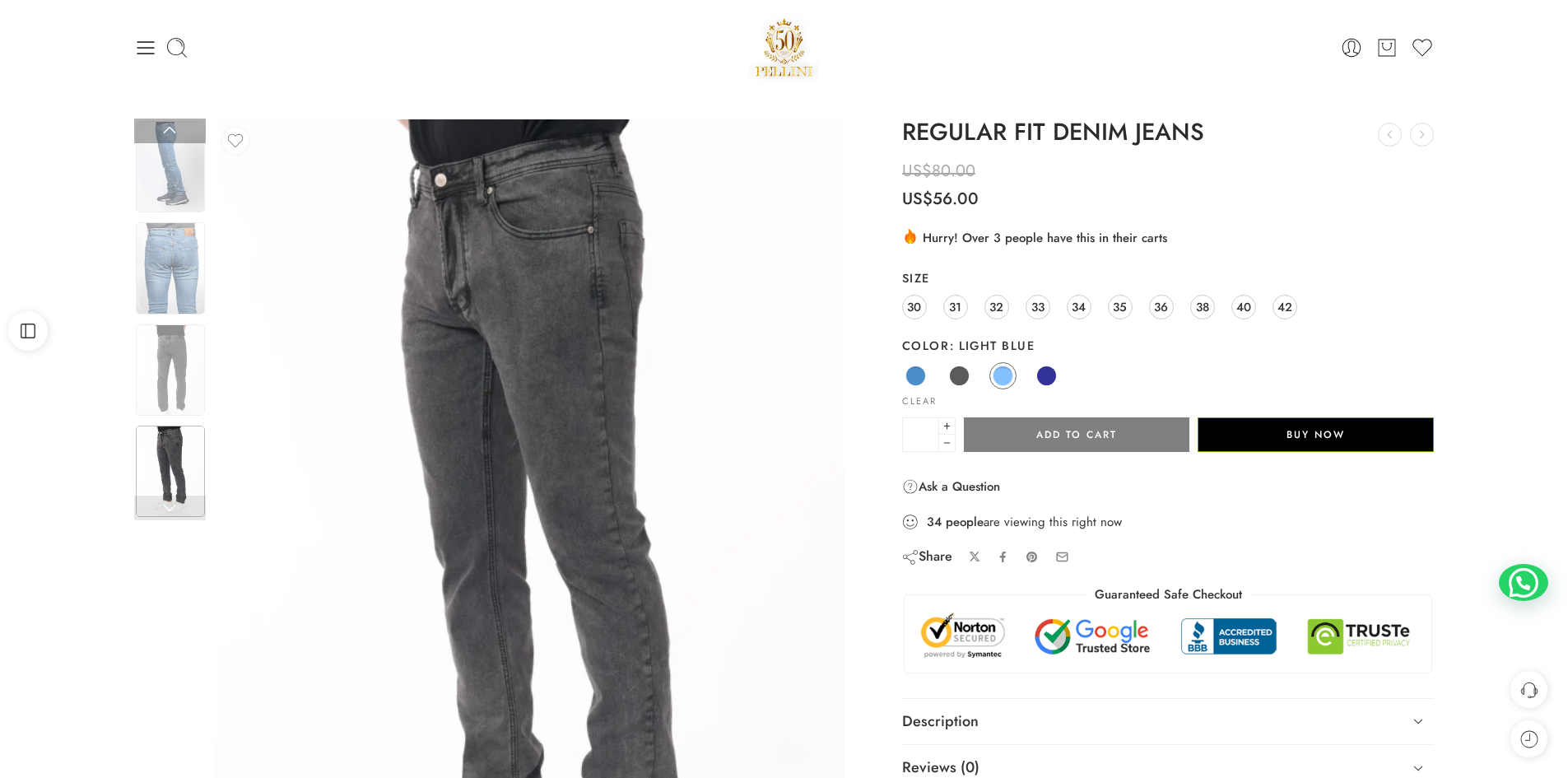
click at [164, 518] on link at bounding box center [170, 508] width 72 height 24
